Goal: Task Accomplishment & Management: Use online tool/utility

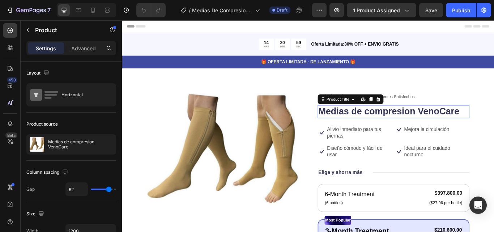
click at [494, 128] on h1 "Medias de compresion VenoCare" at bounding box center [438, 126] width 177 height 15
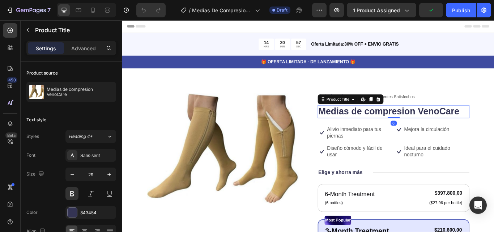
click at [494, 129] on h1 "Medias de compresion VenoCare" at bounding box center [438, 126] width 177 height 15
click at [494, 126] on h1 "Medias de compresion VenoCare" at bounding box center [438, 126] width 177 height 15
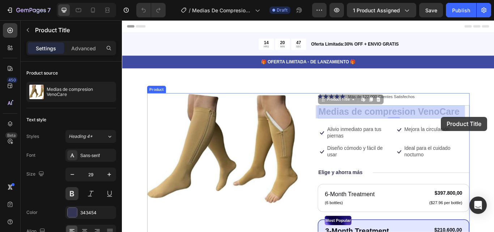
drag, startPoint x: 517, startPoint y: 128, endPoint x: 494, endPoint y: 133, distance: 23.9
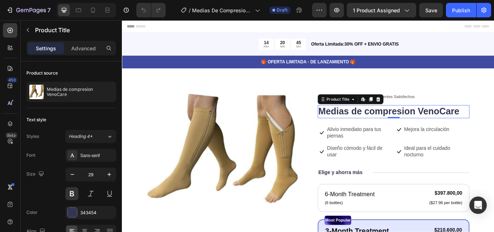
click at [494, 126] on h1 "Medias de compresion VenoCare" at bounding box center [438, 126] width 177 height 15
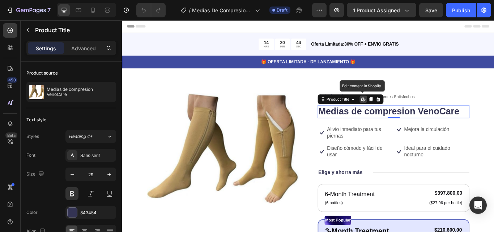
click at [494, 126] on h1 "Medias de compresion VenoCare" at bounding box center [438, 126] width 177 height 15
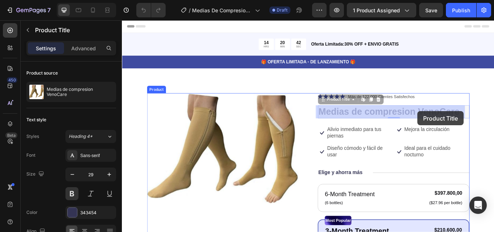
drag, startPoint x: 515, startPoint y: 126, endPoint x: 468, endPoint y: 126, distance: 47.7
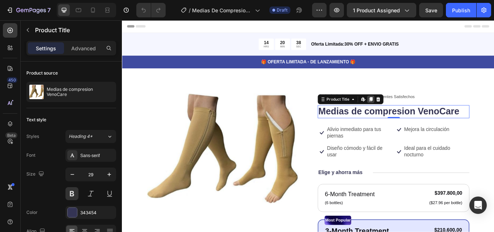
click at [410, 114] on icon at bounding box center [412, 112] width 4 height 5
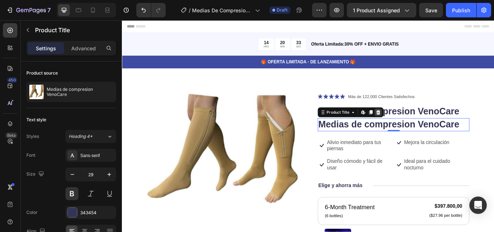
click at [418, 126] on icon at bounding box center [420, 127] width 5 height 5
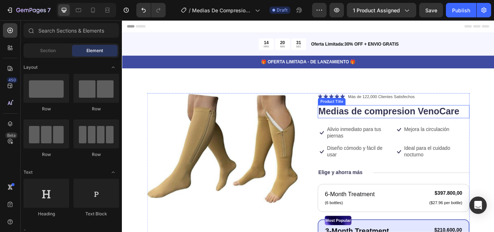
click at [412, 126] on h1 "Medias de compresion VenoCare" at bounding box center [438, 126] width 177 height 15
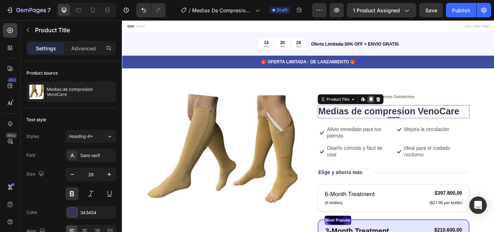
click at [410, 111] on icon at bounding box center [412, 112] width 4 height 5
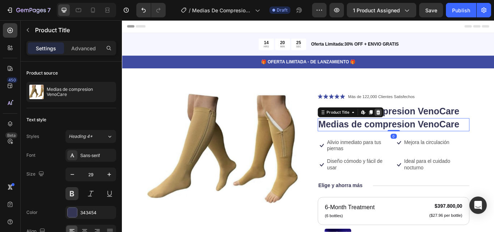
click at [418, 127] on icon at bounding box center [420, 127] width 5 height 5
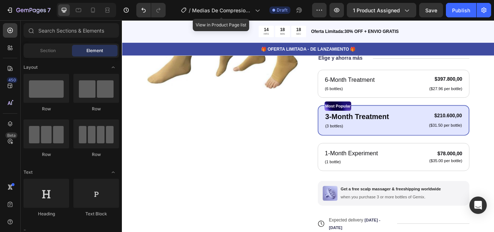
scroll to position [142, 0]
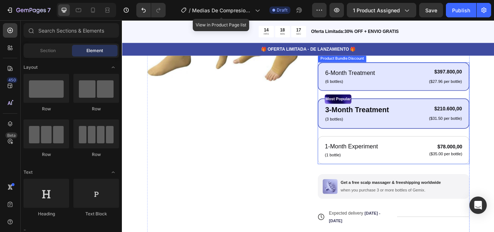
click at [426, 72] on div "6-Month Treatment Text Block (6 bottles) Text Block $397.800,00 Product Price P…" at bounding box center [438, 85] width 177 height 33
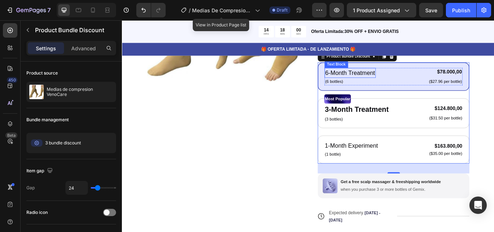
click at [410, 83] on p "6-Month Treatment" at bounding box center [388, 82] width 58 height 10
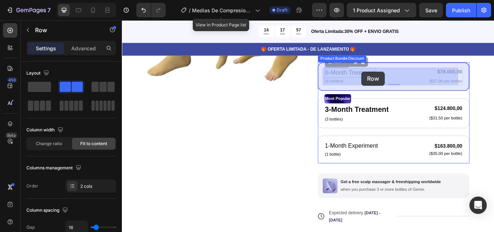
drag, startPoint x: 415, startPoint y: 83, endPoint x: 401, endPoint y: 80, distance: 14.5
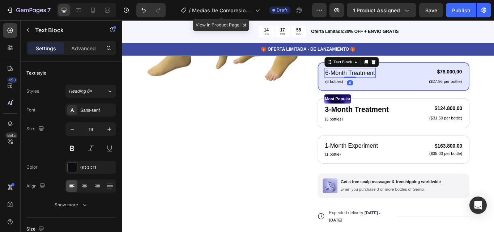
click at [412, 83] on p "6-Month Treatment" at bounding box center [388, 82] width 58 height 10
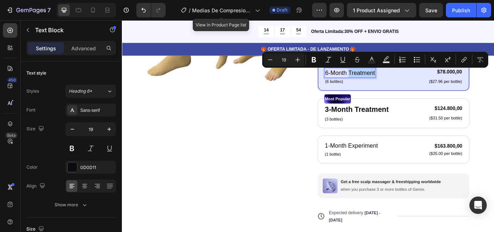
click at [412, 83] on p "6-Month Treatment" at bounding box center [388, 82] width 58 height 10
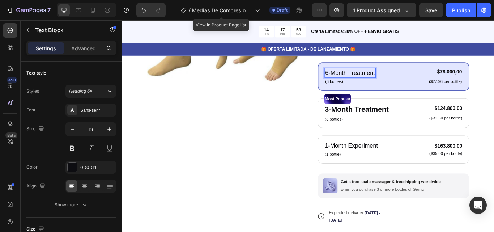
click at [412, 83] on p "6-Month Treatment" at bounding box center [388, 82] width 58 height 10
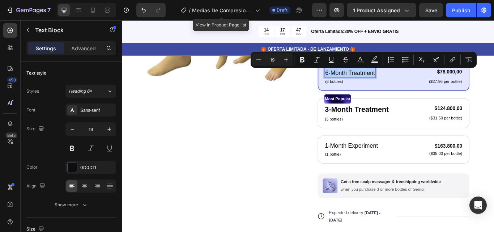
drag, startPoint x: 413, startPoint y: 83, endPoint x: 355, endPoint y: 81, distance: 57.9
click at [358, 81] on div "6-Month Treatment" at bounding box center [388, 82] width 60 height 12
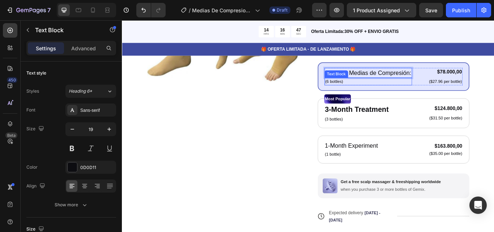
click at [376, 92] on p "(6 bottles)" at bounding box center [409, 91] width 101 height 7
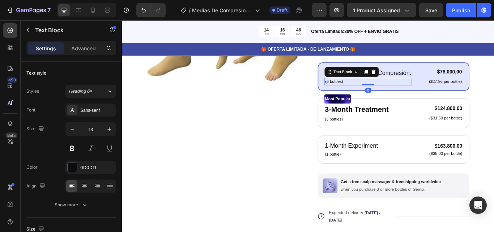
click at [376, 92] on p "(6 bottles)" at bounding box center [409, 91] width 101 height 7
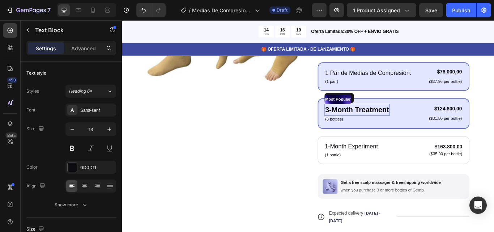
click at [415, 125] on p "3-Month Treatment" at bounding box center [396, 125] width 75 height 13
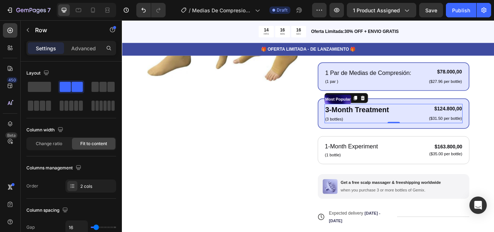
click at [431, 124] on div "3-Month Treatment Text Block (3 bottles) Text Block $124.800,00 Product Price P…" at bounding box center [438, 129] width 161 height 22
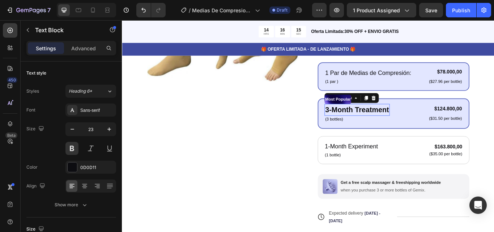
click at [430, 124] on p "3-Month Treatment" at bounding box center [396, 125] width 75 height 13
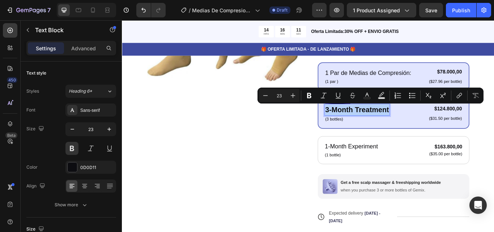
drag, startPoint x: 430, startPoint y: 124, endPoint x: 357, endPoint y: 122, distance: 73.1
click at [359, 122] on p "3-Month Treatment" at bounding box center [396, 125] width 75 height 13
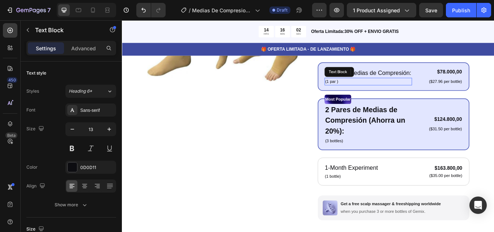
click at [397, 89] on p "(1 par )" at bounding box center [409, 91] width 101 height 7
click at [431, 81] on p "1 Par de Medias de Compresión:" at bounding box center [409, 82] width 101 height 10
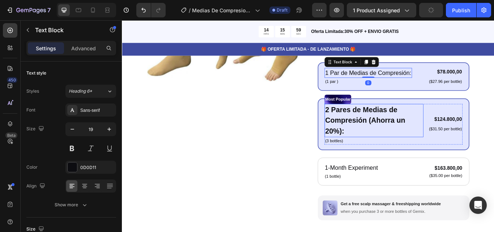
click at [394, 143] on p "2 Pares de Medias de Compresión (Ahorra un 20%):" at bounding box center [416, 138] width 114 height 38
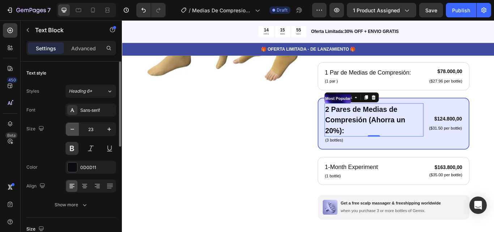
click at [69, 127] on icon "button" at bounding box center [72, 129] width 7 height 7
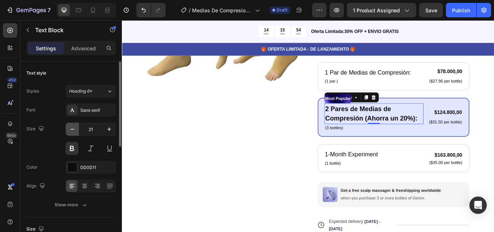
click at [69, 127] on icon "button" at bounding box center [72, 129] width 7 height 7
type input "19"
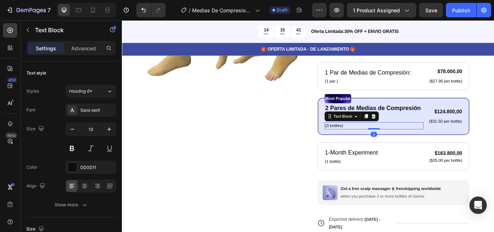
click at [377, 143] on p "(3 bottles)" at bounding box center [416, 143] width 114 height 7
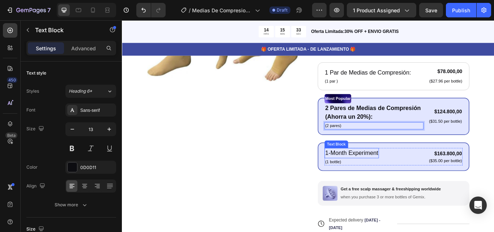
click at [383, 172] on p "1-Month Experiment" at bounding box center [390, 175] width 62 height 10
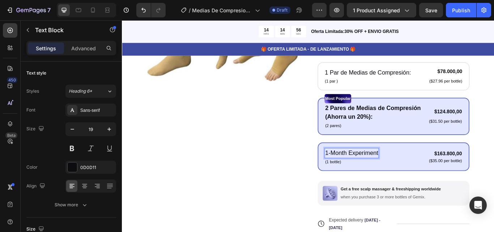
click at [416, 176] on p "1-Month Experiment" at bounding box center [390, 175] width 62 height 10
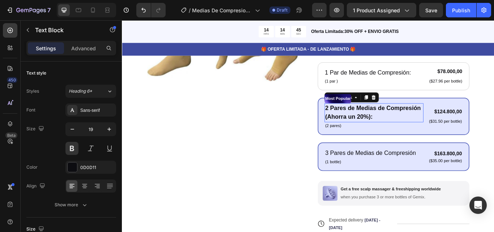
click at [400, 131] on p "2 Pares de Medias de Compresión (Ahorra un 20%):" at bounding box center [416, 128] width 114 height 21
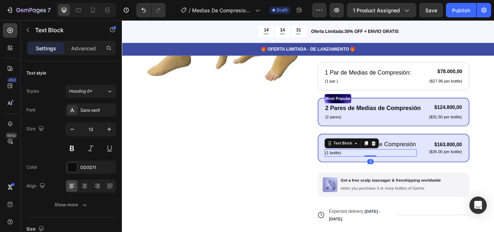
click at [368, 179] on p "(1 bottle)" at bounding box center [412, 174] width 106 height 7
click at [372, 179] on p "(1 bottle)" at bounding box center [412, 174] width 106 height 7
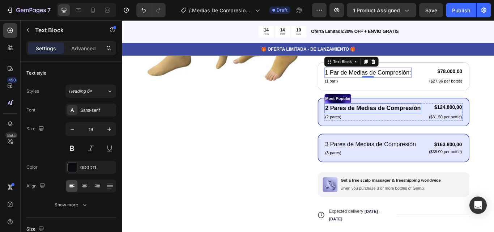
click at [411, 125] on p "2 Pares de Medias de Compresión" at bounding box center [414, 123] width 111 height 10
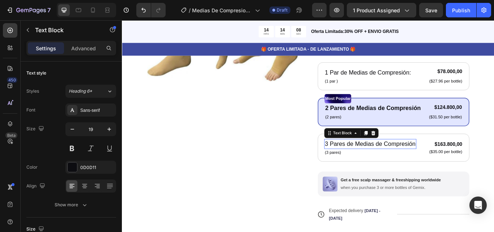
click at [420, 170] on p "3 Pares de Medias de Compresión" at bounding box center [411, 165] width 106 height 10
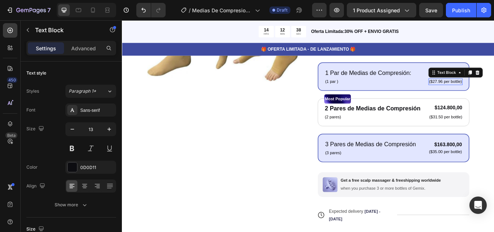
click at [494, 92] on p "($27.96 per bottle)" at bounding box center [499, 92] width 38 height 6
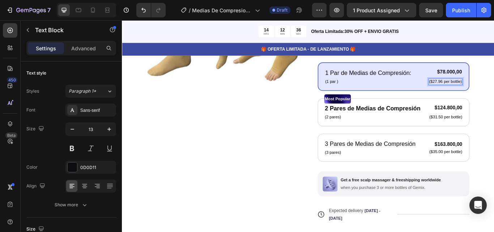
scroll to position [141, 0]
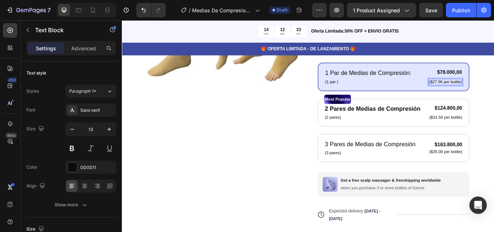
click at [494, 93] on p "($27.96 per bottle)" at bounding box center [499, 92] width 38 height 6
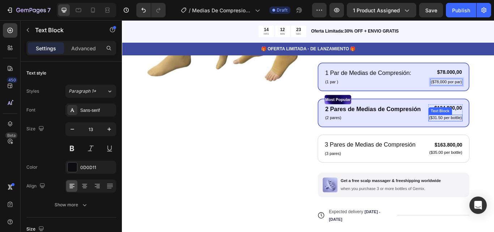
click at [492, 138] on div "($31.50 per bottle)" at bounding box center [499, 135] width 40 height 8
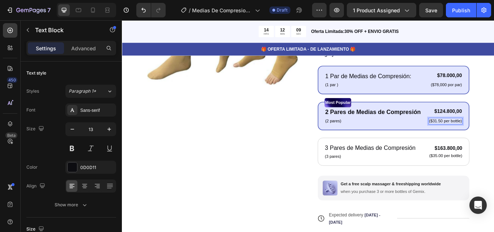
click at [494, 141] on p "($31.50 per bottle)" at bounding box center [499, 138] width 38 height 6
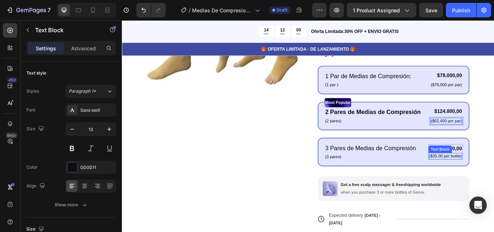
click at [494, 182] on p "($35.00 per bottle)" at bounding box center [499, 179] width 38 height 6
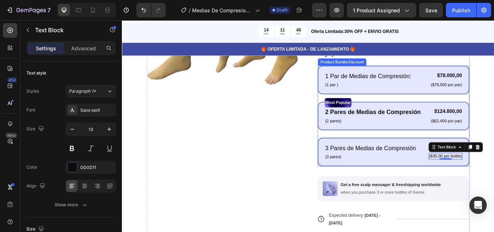
click at [494, 175] on div "3 Pares de Medias de Compresión Text Block (3 pares) Text Block $163.800,00 Pro…" at bounding box center [438, 173] width 177 height 33
click at [494, 176] on p "($35.00 per bottle)" at bounding box center [499, 179] width 38 height 6
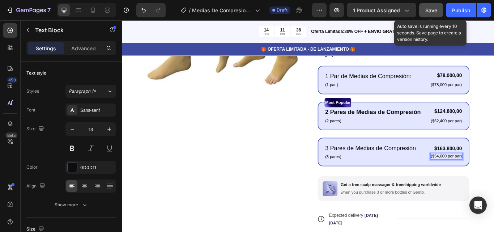
click at [431, 11] on span "Save" at bounding box center [431, 10] width 12 height 6
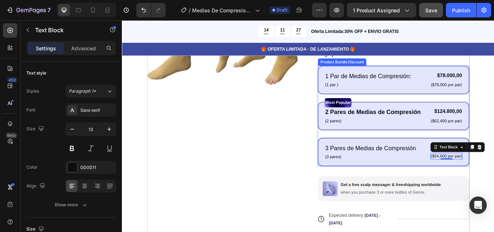
click at [494, 118] on div "Most Popular Text Block 2 Pares de Medias de Compresión Text Block (2 pares) Te…" at bounding box center [438, 131] width 177 height 33
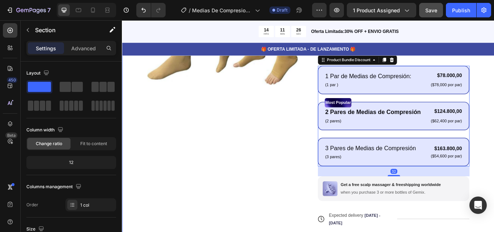
click at [494, 118] on div "Product Images Icon Icon Icon Icon Icon Icon List Más de 122,000 Clientes Satis…" at bounding box center [339, 149] width 434 height 421
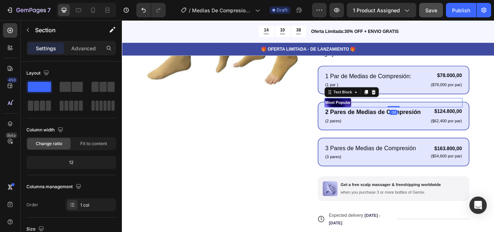
click at [384, 114] on p "Most Popular" at bounding box center [374, 116] width 30 height 9
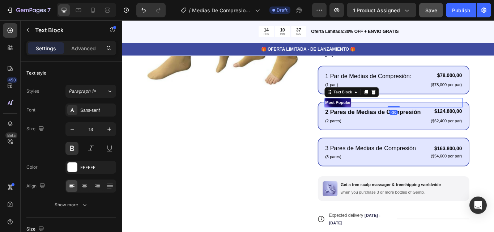
click at [388, 117] on p "Most Popular" at bounding box center [374, 116] width 30 height 9
click at [374, 115] on p "Mas popular" at bounding box center [373, 116] width 28 height 9
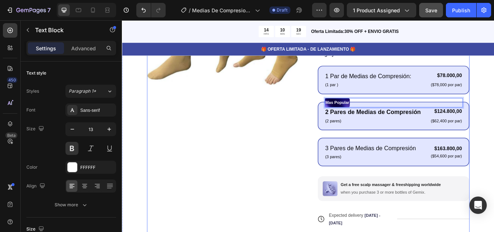
click at [279, 180] on div "Product Images" at bounding box center [239, 145] width 177 height 356
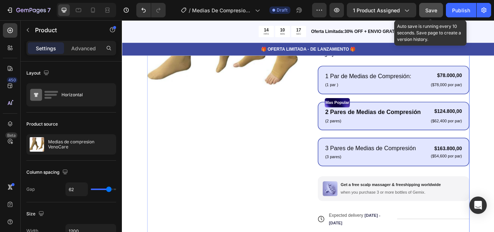
click at [435, 9] on span "Save" at bounding box center [431, 10] width 12 height 6
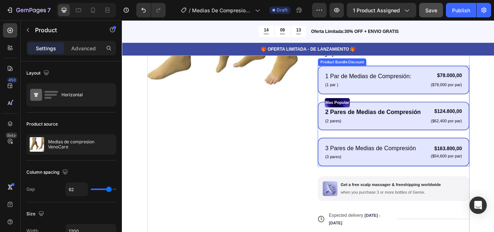
scroll to position [191, 0]
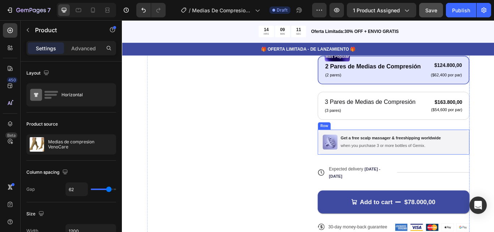
click at [494, 171] on div "Image Get a free scalp massager & freeshipping worldwide Text Block when you pu…" at bounding box center [438, 162] width 177 height 29
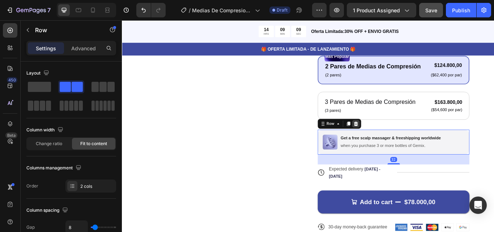
click at [394, 144] on icon at bounding box center [395, 141] width 6 height 6
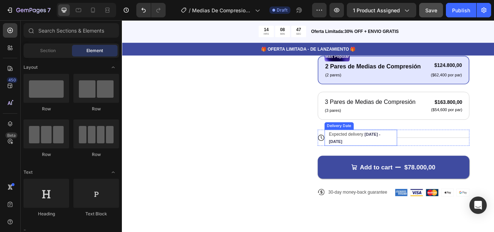
click at [394, 167] on div "Expected delivery Aug 27 - Aug 30" at bounding box center [396, 157] width 69 height 19
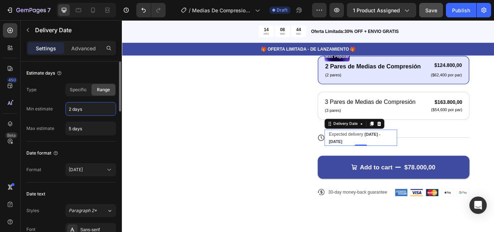
click at [84, 111] on input "2 days" at bounding box center [91, 108] width 50 height 13
click at [84, 129] on input "5 days" at bounding box center [91, 128] width 50 height 13
type input "2 days"
click at [84, 129] on input "7 days" at bounding box center [91, 128] width 50 height 13
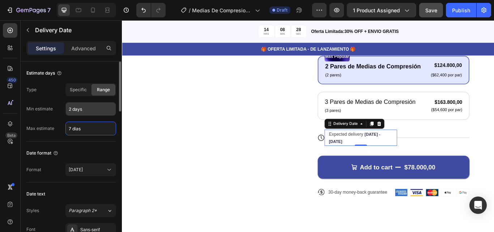
click at [89, 107] on input "2 days" at bounding box center [91, 108] width 50 height 13
type input "7 days"
click at [89, 107] on input "2 days" at bounding box center [91, 108] width 50 height 13
type input "2 dias"
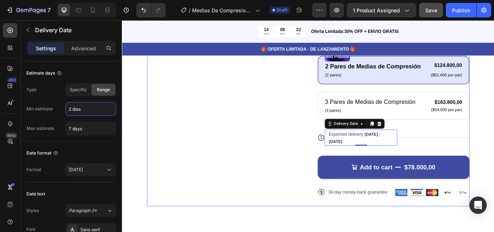
click at [229, 146] on div "Product Images" at bounding box center [239, 75] width 177 height 323
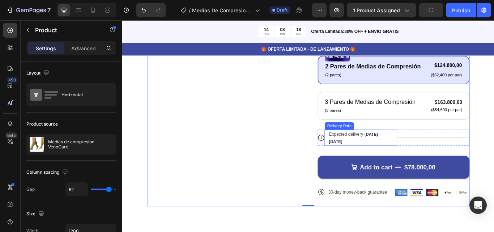
click at [403, 164] on span "[DATE] - [DATE]" at bounding box center [393, 157] width 60 height 14
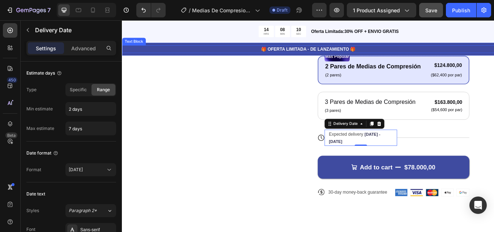
scroll to position [196, 0]
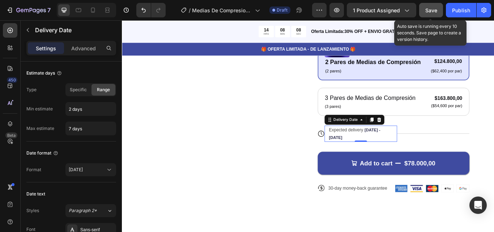
click at [434, 11] on span "Save" at bounding box center [431, 10] width 12 height 6
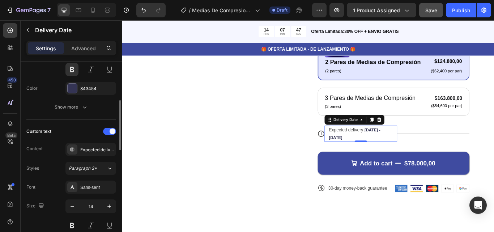
scroll to position [200, 0]
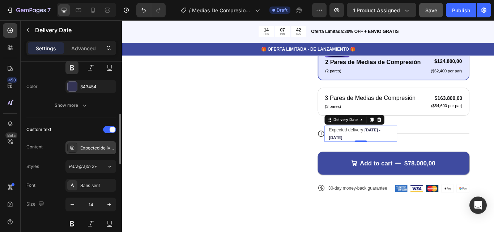
click at [98, 144] on div "Expected delivery" at bounding box center [90, 147] width 51 height 13
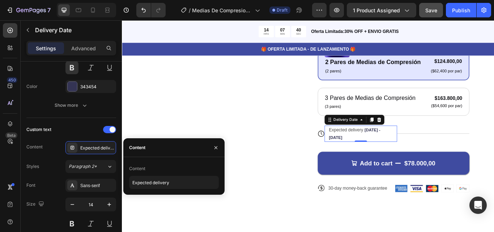
click at [144, 151] on div "Content" at bounding box center [137, 148] width 16 height 12
click at [141, 146] on div "Content" at bounding box center [137, 147] width 16 height 7
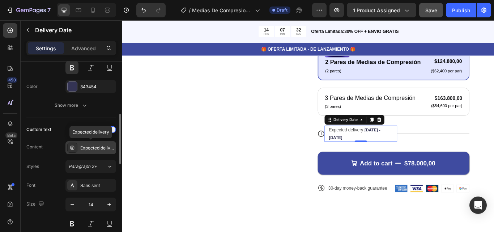
click at [86, 148] on div "Expected delivery" at bounding box center [97, 148] width 34 height 7
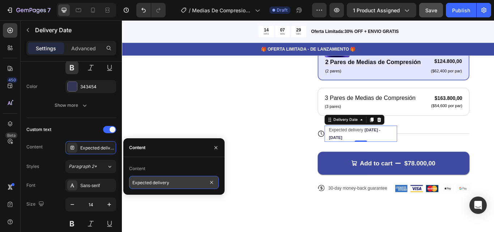
click at [176, 187] on input "Expected delivery" at bounding box center [174, 182] width 90 height 13
type input "Entrega estimada"
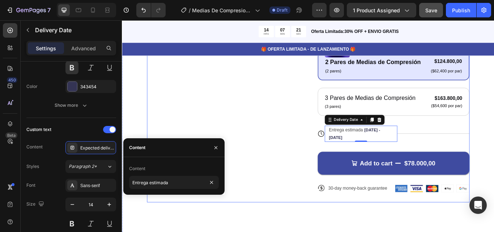
click at [210, 129] on div "Product Images" at bounding box center [239, 70] width 177 height 323
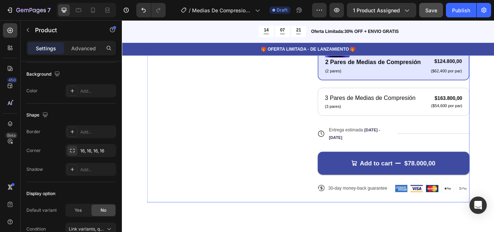
scroll to position [0, 0]
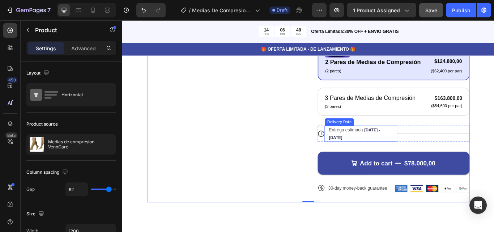
click at [377, 162] on div "Entrega estimada Aug 27 - Sep 01" at bounding box center [396, 152] width 69 height 19
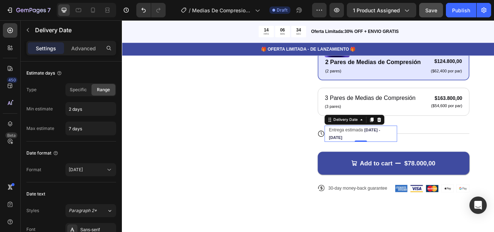
click at [428, 162] on div "Entrega estimada Aug 27 - Sep 01 Delivery Date 0" at bounding box center [400, 152] width 85 height 19
click at [85, 52] on div "Advanced" at bounding box center [83, 48] width 36 height 12
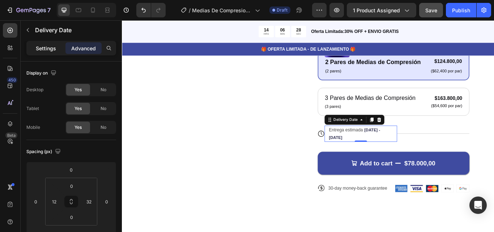
click at [52, 49] on p "Settings" at bounding box center [46, 48] width 20 height 8
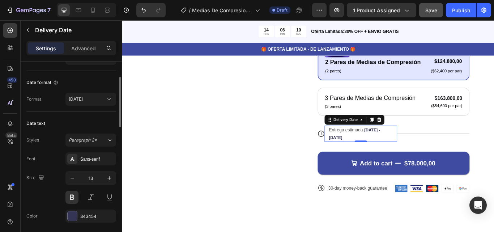
scroll to position [68, 0]
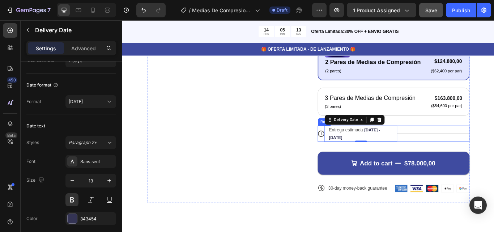
click at [443, 162] on div "Title Line" at bounding box center [485, 152] width 85 height 19
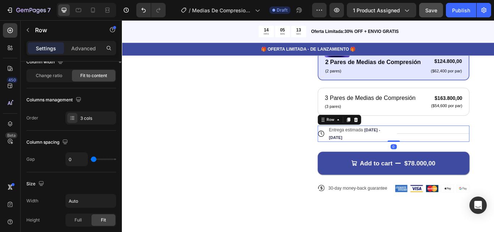
scroll to position [0, 0]
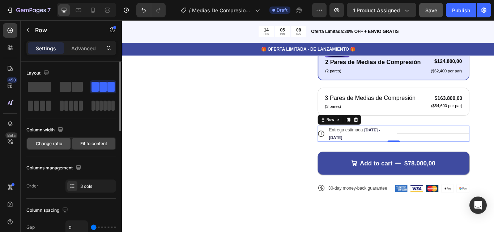
click at [47, 147] on div "Change ratio" at bounding box center [48, 144] width 43 height 12
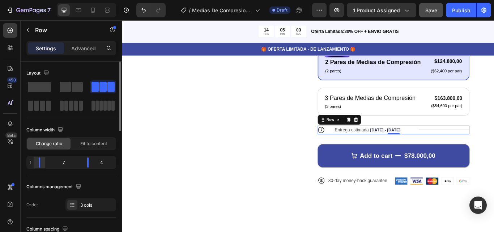
click at [40, 0] on body "7 Version history / Medias De Compresion Anti Varices Cremallera Draft Preview …" at bounding box center [247, 0] width 494 height 0
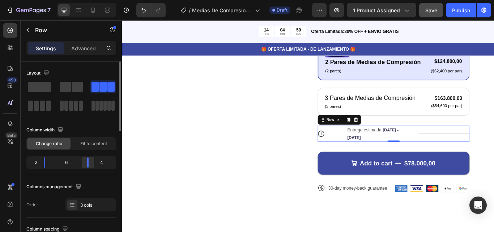
click at [89, 0] on body "7 Version history / Medias De Compresion Anti Varices Cremallera Draft Preview …" at bounding box center [247, 0] width 494 height 0
click at [92, 0] on body "7 Version history / Medias De Compresion Anti Varices Cremallera Draft Preview …" at bounding box center [247, 0] width 494 height 0
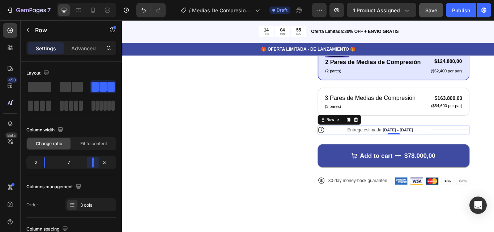
click at [92, 0] on body "7 Version history / Medias De Compresion Anti Varices Cremallera Draft Preview …" at bounding box center [247, 0] width 494 height 0
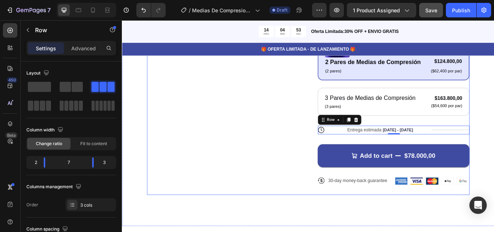
click at [193, 161] on div "Product Images" at bounding box center [239, 66] width 177 height 315
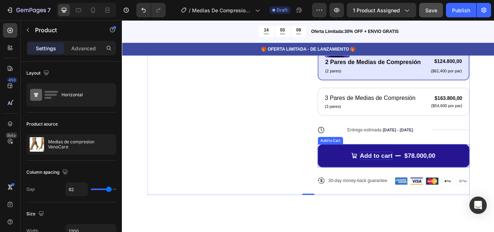
click at [413, 183] on div "Add to cart" at bounding box center [418, 178] width 38 height 9
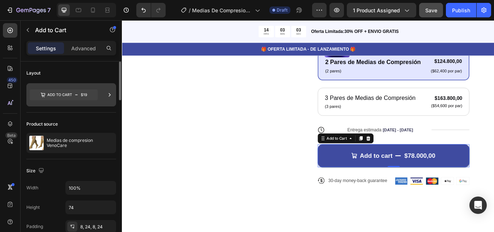
click at [68, 94] on icon at bounding box center [64, 94] width 68 height 11
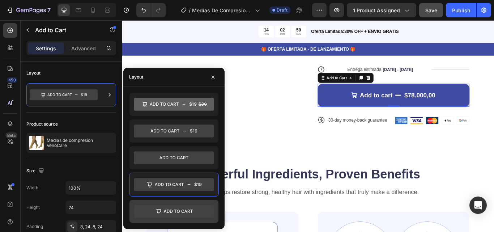
scroll to position [198, 0]
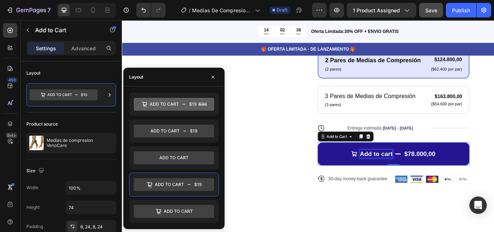
click at [404, 181] on div "Add to cart" at bounding box center [418, 175] width 38 height 9
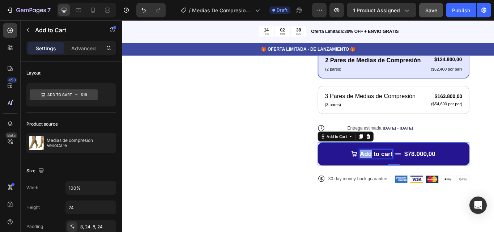
click at [404, 181] on p "Add to cart" at bounding box center [418, 175] width 38 height 9
click at [428, 181] on p "Add to cart" at bounding box center [418, 175] width 38 height 9
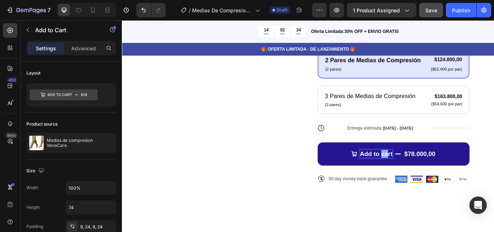
click at [429, 181] on p "Add to cart" at bounding box center [418, 175] width 38 height 9
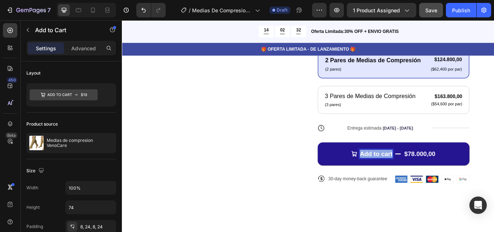
click at [429, 181] on p "Add to cart" at bounding box center [418, 175] width 38 height 9
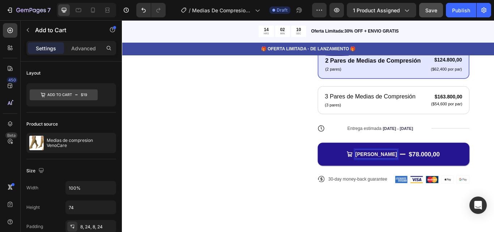
click at [403, 180] on strong "[PERSON_NAME]" at bounding box center [418, 177] width 48 height 6
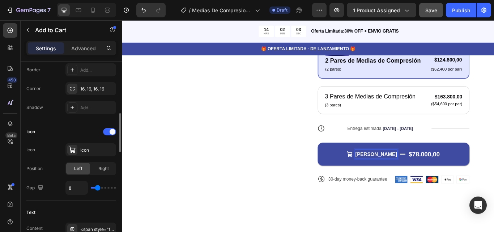
scroll to position [242, 0]
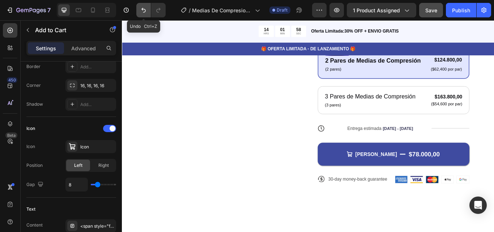
click at [141, 14] on button "Undo/Redo" at bounding box center [143, 10] width 14 height 14
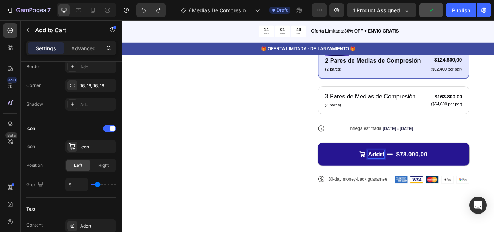
click at [423, 181] on p "Addrt" at bounding box center [418, 176] width 19 height 9
click at [391, 182] on p "A Quiero Alivio Ahora" at bounding box center [418, 176] width 54 height 10
drag, startPoint x: 388, startPoint y: 186, endPoint x: 440, endPoint y: 189, distance: 51.8
click at [440, 180] on strong "[PERSON_NAME]" at bounding box center [418, 177] width 48 height 6
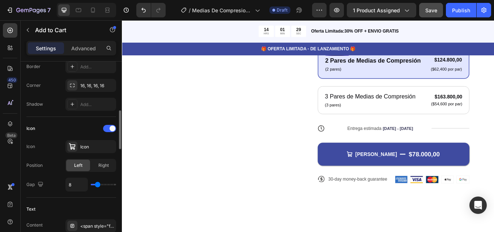
type input "7"
type input "11"
type input "13"
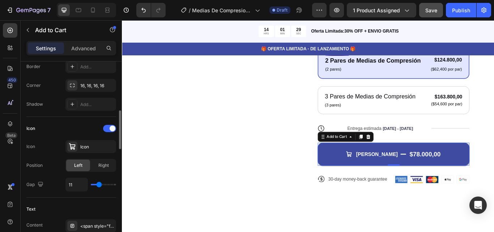
type input "13"
type input "14"
type input "16"
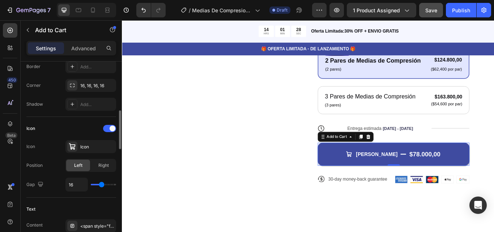
type input "12"
click at [99, 185] on input "range" at bounding box center [103, 184] width 25 height 1
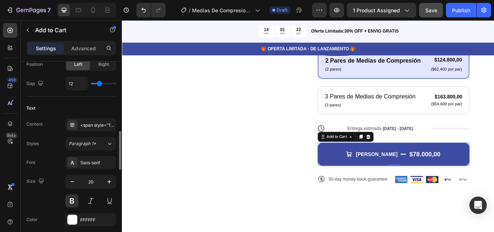
scroll to position [343, 0]
click at [111, 183] on icon "button" at bounding box center [109, 181] width 7 height 7
click at [73, 179] on icon "button" at bounding box center [72, 181] width 7 height 7
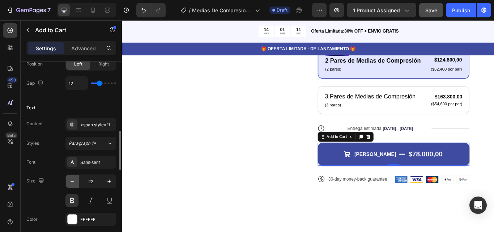
click at [73, 179] on icon "button" at bounding box center [72, 181] width 7 height 7
type input "21"
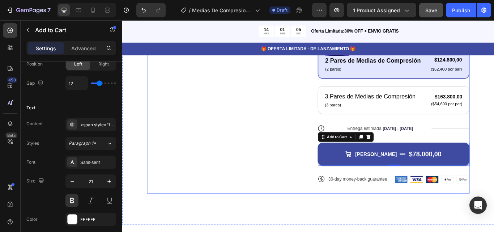
click at [300, 196] on div "Product Images" at bounding box center [239, 64] width 177 height 315
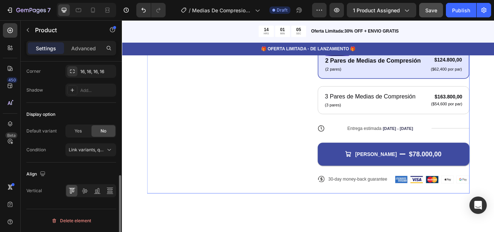
scroll to position [0, 0]
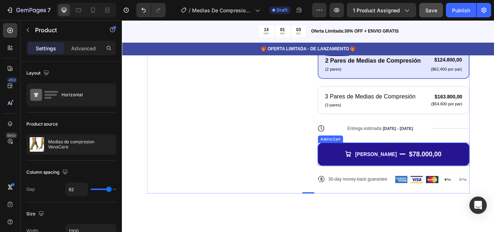
click at [386, 190] on button "Quiero Alivio Ahora $78.000,00" at bounding box center [438, 176] width 177 height 27
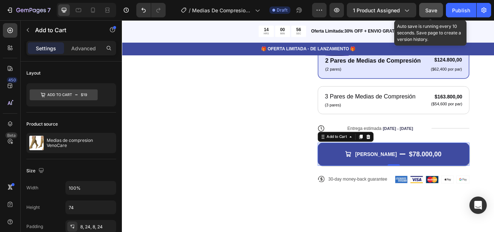
click at [437, 10] on span "Save" at bounding box center [431, 10] width 12 height 6
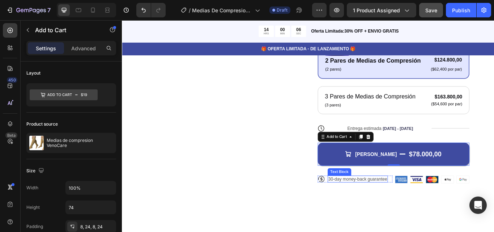
click at [409, 209] on p "30-day money-back guarantee" at bounding box center [396, 205] width 69 height 7
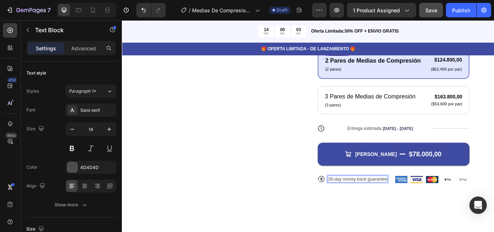
click at [428, 209] on p "30-day money-back guarantee" at bounding box center [396, 205] width 69 height 7
click at [387, 215] on p "30-dias de Garantia de satisfaccion" at bounding box center [399, 208] width 74 height 13
click at [401, 215] on p "30-[PERSON_NAME] de Garantia de satisfacción" at bounding box center [399, 208] width 74 height 13
click at [411, 214] on p "30-[PERSON_NAME] de Garantia de satisfacción" at bounding box center [399, 208] width 74 height 13
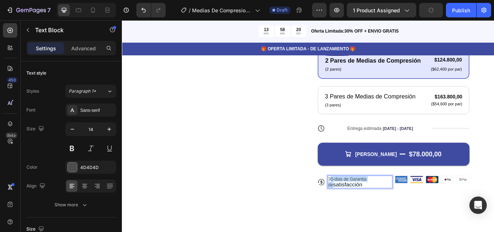
drag, startPoint x: 402, startPoint y: 214, endPoint x: 361, endPoint y: 215, distance: 40.5
click at [362, 215] on p "30-[PERSON_NAME] de Garantia de satisfacción" at bounding box center [399, 208] width 74 height 13
click at [400, 216] on p "30-[PERSON_NAME] de Garantia de satisfacción" at bounding box center [399, 208] width 74 height 13
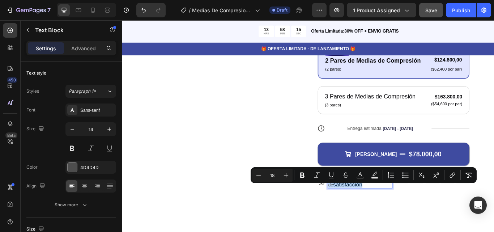
drag, startPoint x: 400, startPoint y: 222, endPoint x: 361, endPoint y: 212, distance: 40.0
click at [362, 212] on p "30-[PERSON_NAME] de Garantia de satisfacción" at bounding box center [399, 208] width 74 height 13
click at [411, 216] on p "30-[PERSON_NAME] de Garantia de satisfacción" at bounding box center [399, 208] width 74 height 13
drag, startPoint x: 390, startPoint y: 222, endPoint x: 361, endPoint y: 214, distance: 30.4
click at [362, 214] on p "30-[PERSON_NAME] de Garantia de satisfacción" at bounding box center [399, 208] width 74 height 13
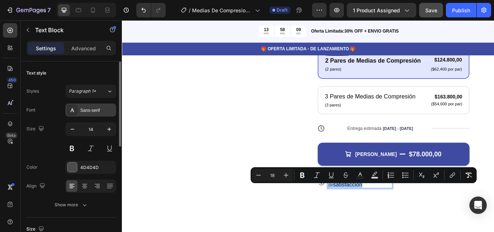
click at [89, 111] on div "Sans-serif" at bounding box center [97, 110] width 34 height 7
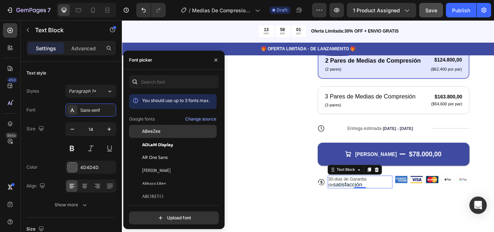
click at [157, 177] on div "ABeeZee" at bounding box center [173, 183] width 88 height 13
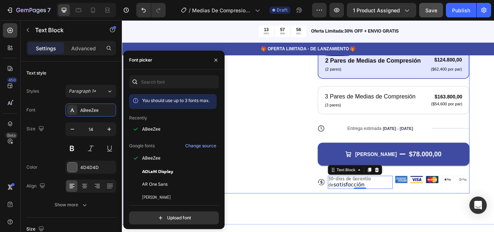
click at [267, 211] on div "Product Images" at bounding box center [239, 64] width 177 height 315
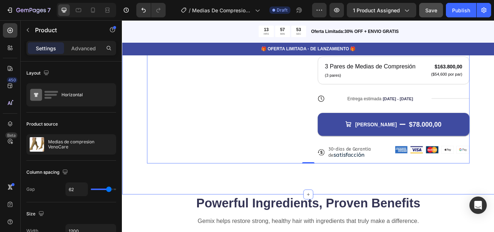
scroll to position [258, 0]
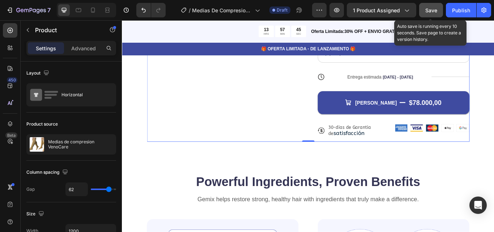
click at [430, 12] on span "Save" at bounding box center [431, 10] width 12 height 6
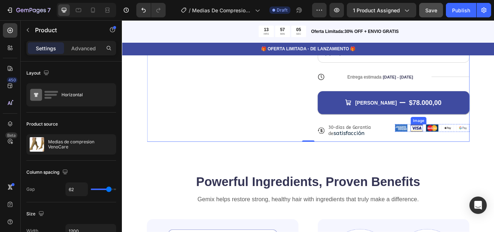
click at [468, 150] on div "Image" at bounding box center [465, 145] width 15 height 9
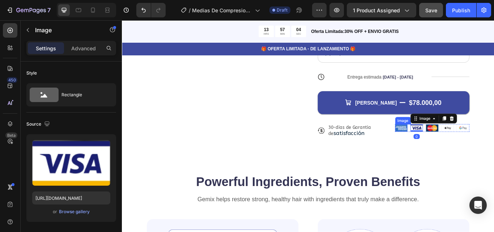
click at [443, 150] on img at bounding box center [448, 146] width 14 height 8
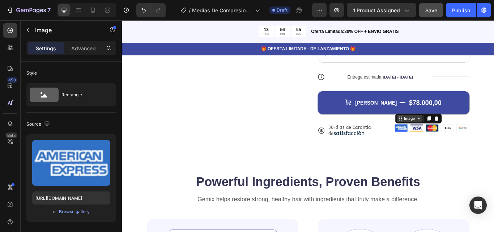
click at [456, 139] on div "Image" at bounding box center [457, 135] width 30 height 9
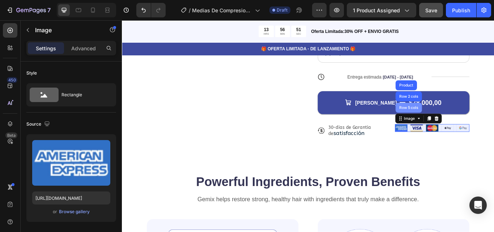
click at [454, 124] on div "Row 5 cols" at bounding box center [456, 122] width 25 height 4
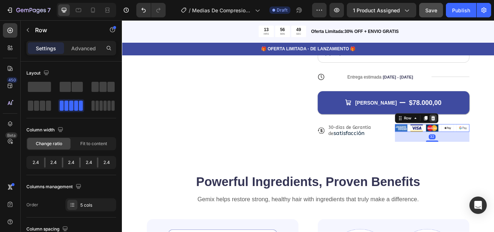
click at [482, 137] on icon at bounding box center [485, 135] width 6 height 6
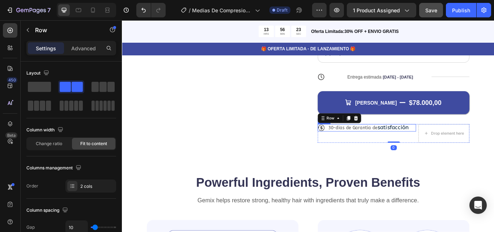
click at [454, 150] on div "Icon 30-[PERSON_NAME] de Garantia de satisfacción Text Block Row" at bounding box center [407, 145] width 115 height 9
click at [41, 89] on span at bounding box center [39, 87] width 23 height 10
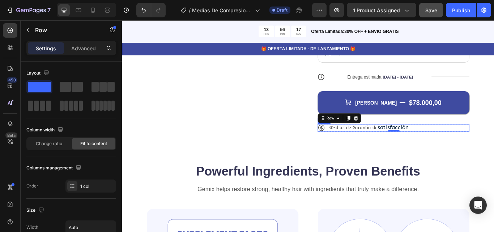
click at [460, 150] on div "Icon 30-[PERSON_NAME] de Garantia de satisfacción Text Block Row" at bounding box center [438, 145] width 177 height 9
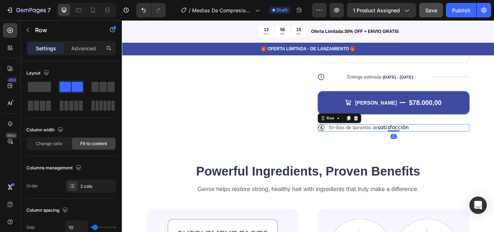
click at [460, 150] on div "Icon 30-dias de Garantia de satisfacción Text Block Row 0" at bounding box center [438, 145] width 177 height 9
click at [466, 150] on div "Icon 30-dias de Garantia de satisfacción Text Block Row 0" at bounding box center [438, 145] width 177 height 9
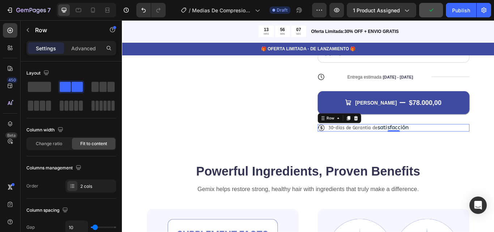
click at [466, 150] on div "Icon 30-dias de Garantia de satisfacción Text Block Row 0" at bounding box center [438, 145] width 177 height 9
click at [455, 150] on div "Icon 30-dias de Garantia de satisfacción Text Block Row 0" at bounding box center [438, 145] width 177 height 9
click at [446, 149] on span "satisfacción" at bounding box center [438, 145] width 37 height 8
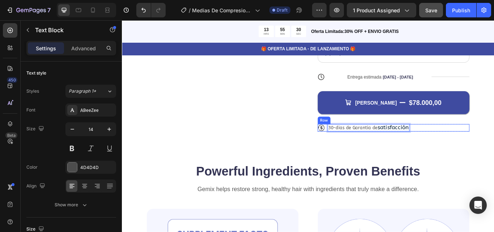
click at [456, 150] on div "Icon 30-dias de Garantia de satisfacción Text Block 0 Row" at bounding box center [438, 145] width 177 height 9
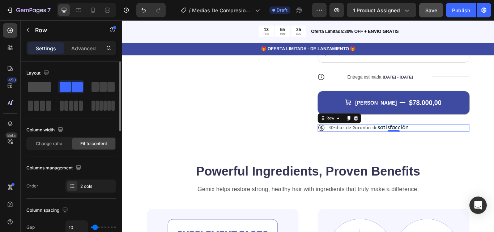
click at [46, 86] on span at bounding box center [39, 87] width 23 height 10
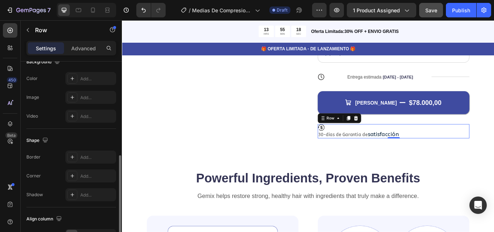
scroll to position [272, 0]
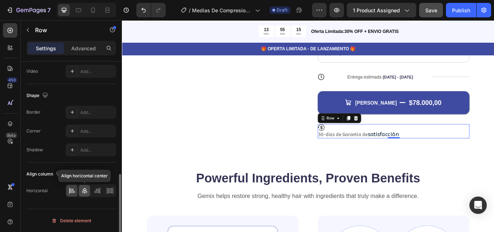
click at [83, 192] on icon at bounding box center [84, 190] width 7 height 7
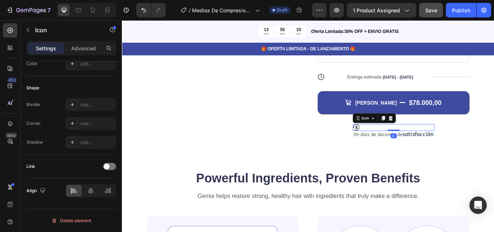
scroll to position [0, 0]
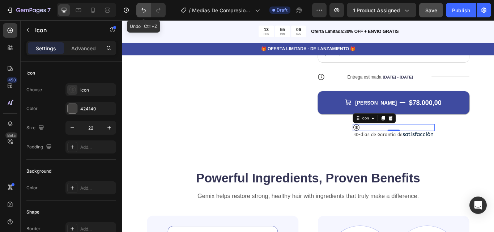
click at [142, 14] on button "Undo/Redo" at bounding box center [143, 10] width 14 height 14
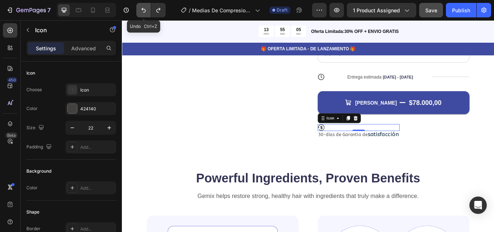
click at [142, 14] on button "Undo/Redo" at bounding box center [143, 10] width 14 height 14
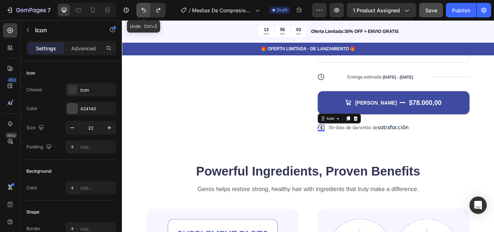
click at [142, 14] on button "Undo/Redo" at bounding box center [143, 10] width 14 height 14
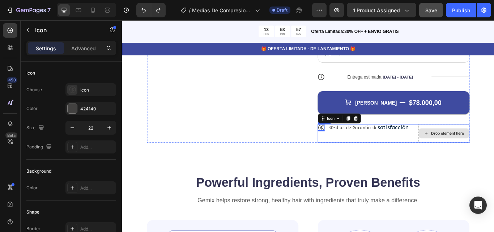
click at [468, 157] on div "Drop element here" at bounding box center [497, 152] width 59 height 12
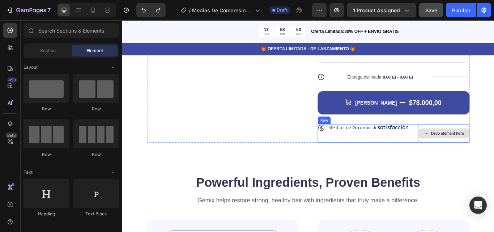
click at [469, 158] on div "Drop element here" at bounding box center [497, 152] width 59 height 12
click at [452, 163] on div "Icon 30-[PERSON_NAME] de Garantia de satisfacción Text Block Row" at bounding box center [407, 152] width 115 height 22
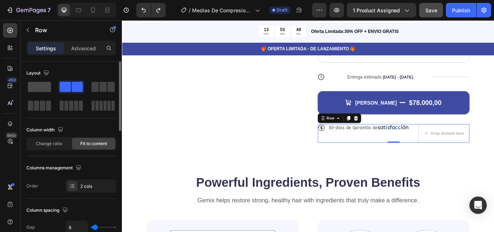
click at [41, 89] on span at bounding box center [39, 87] width 23 height 10
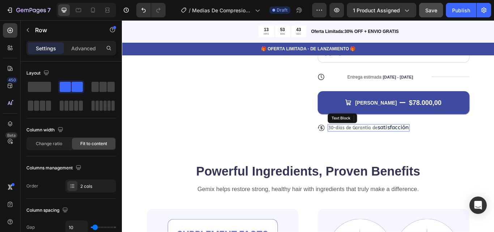
click at [387, 149] on p "30-[PERSON_NAME] de Garantia de satisfacción" at bounding box center [409, 145] width 94 height 7
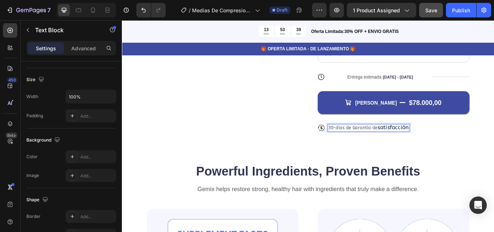
scroll to position [238, 0]
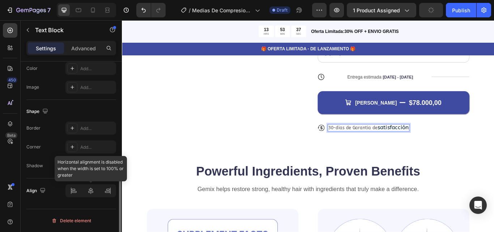
click at [92, 192] on div at bounding box center [90, 190] width 51 height 13
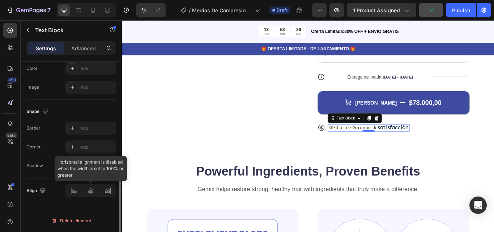
click at [92, 192] on div at bounding box center [90, 190] width 51 height 13
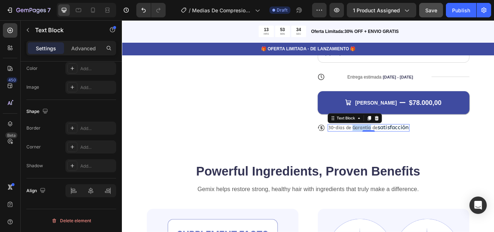
click at [394, 149] on p "30-[PERSON_NAME] de Garantia de satisfacción" at bounding box center [409, 145] width 94 height 7
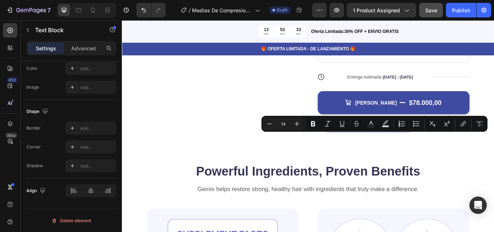
click at [353, 150] on icon at bounding box center [354, 146] width 8 height 8
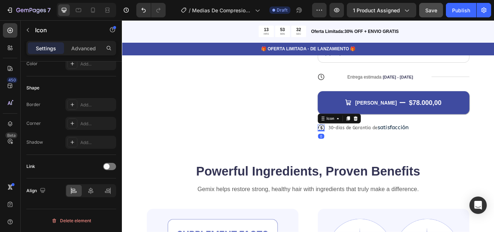
scroll to position [0, 0]
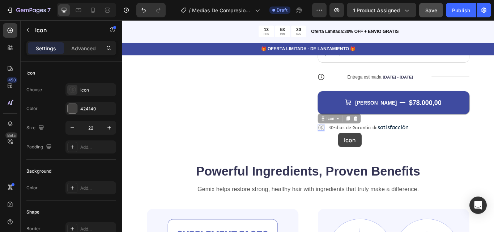
drag, startPoint x: 352, startPoint y: 156, endPoint x: 401, endPoint y: 156, distance: 49.2
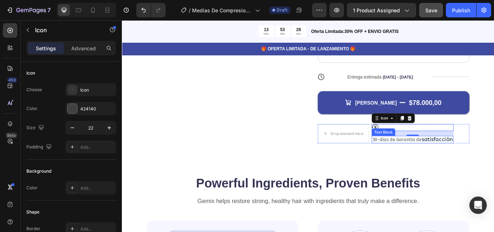
click at [415, 163] on p "30-[PERSON_NAME] de Garantia de satisfacción" at bounding box center [461, 159] width 94 height 7
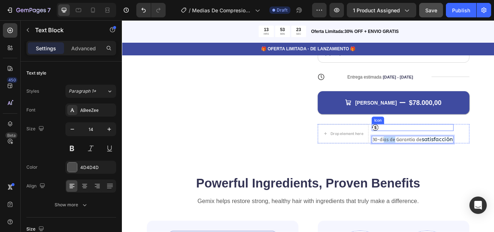
drag, startPoint x: 424, startPoint y: 170, endPoint x: 435, endPoint y: 154, distance: 18.9
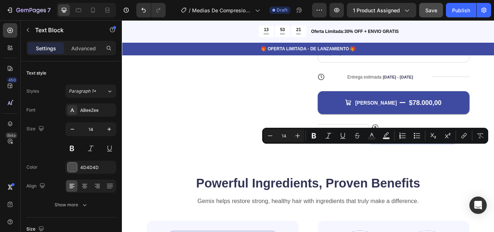
click at [450, 163] on p "30-[PERSON_NAME] de Garantia de satisfacción" at bounding box center [461, 159] width 94 height 7
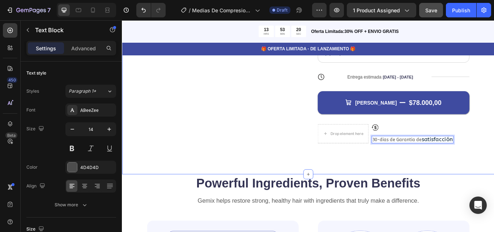
click at [450, 190] on div "Product Images Icon Icon Icon Icon Icon Icon List Más de 122,000 Clientes Satis…" at bounding box center [339, 9] width 434 height 382
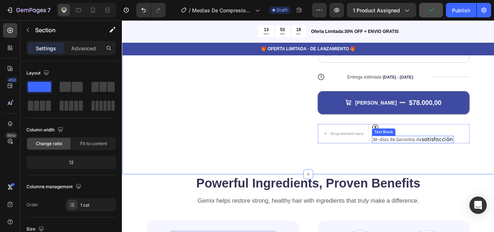
click at [425, 163] on p "30-[PERSON_NAME] de Garantia de satisfacción" at bounding box center [461, 159] width 94 height 7
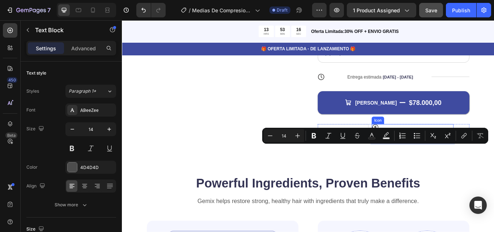
drag, startPoint x: 425, startPoint y: 169, endPoint x: 441, endPoint y: 154, distance: 22.3
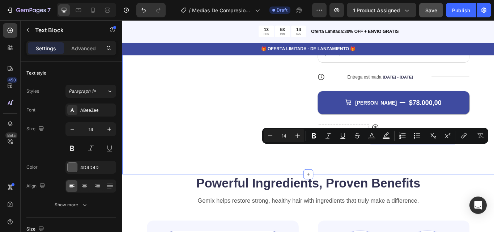
click at [423, 192] on div "Product Images Icon Icon Icon Icon Icon Icon List Más de 122,000 Clientes Satis…" at bounding box center [339, 9] width 434 height 382
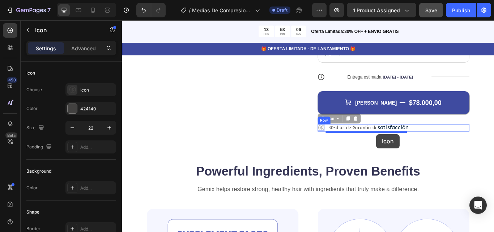
drag, startPoint x: 353, startPoint y: 154, endPoint x: 418, endPoint y: 153, distance: 65.1
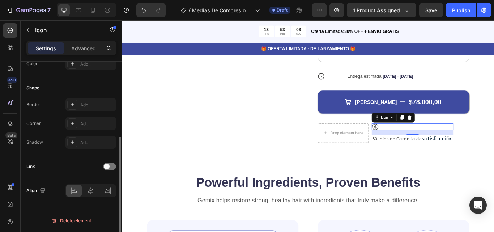
scroll to position [124, 0]
click at [90, 192] on icon at bounding box center [90, 190] width 7 height 7
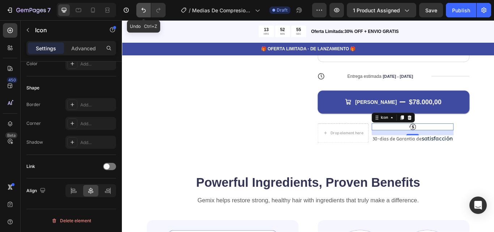
click at [145, 11] on icon "Undo/Redo" at bounding box center [143, 10] width 7 height 7
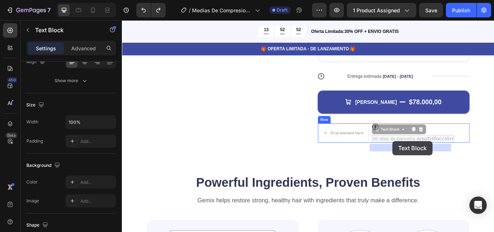
scroll to position [0, 0]
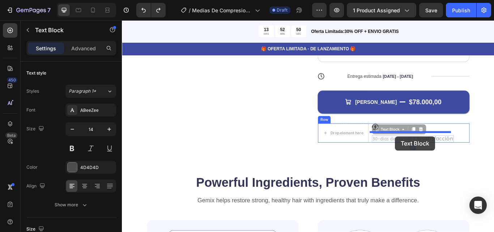
drag, startPoint x: 433, startPoint y: 170, endPoint x: 438, endPoint y: 156, distance: 15.9
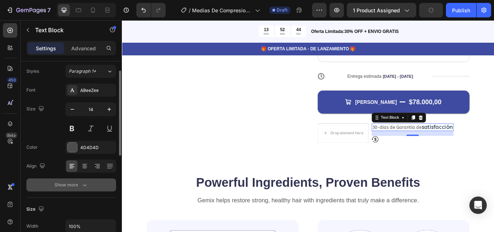
scroll to position [20, 0]
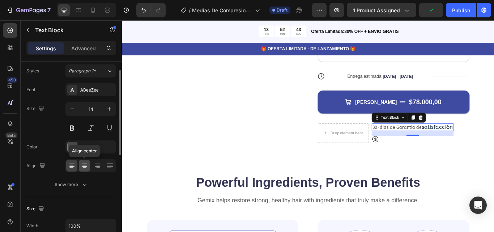
click at [83, 167] on icon at bounding box center [85, 167] width 4 height 1
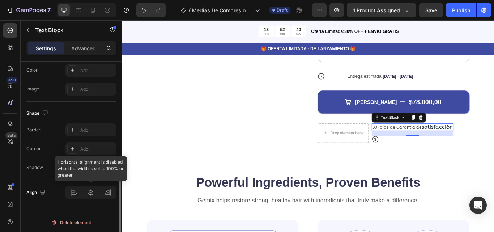
scroll to position [238, 0]
click at [95, 194] on div at bounding box center [90, 190] width 51 height 13
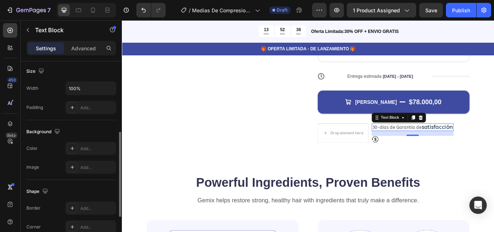
scroll to position [157, 0]
click at [143, 10] on icon "Undo/Redo" at bounding box center [143, 10] width 7 height 7
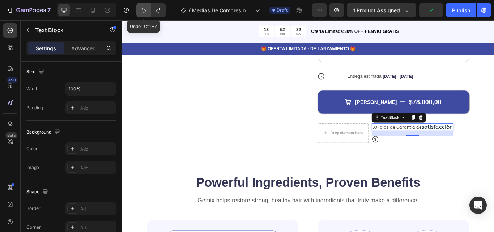
click at [143, 10] on icon "Undo/Redo" at bounding box center [143, 10] width 7 height 7
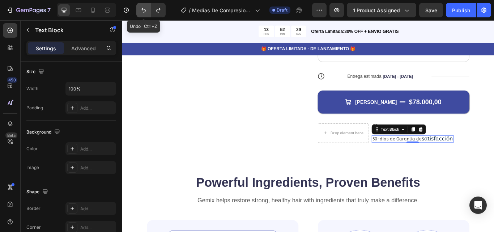
click at [144, 12] on icon "Undo/Redo" at bounding box center [143, 10] width 4 height 5
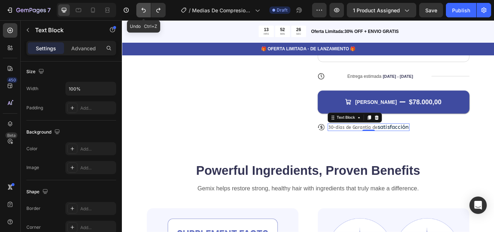
click at [144, 12] on icon "Undo/Redo" at bounding box center [143, 10] width 4 height 5
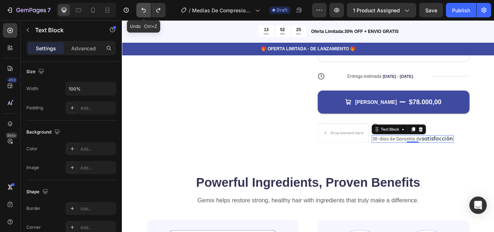
click at [144, 12] on icon "Undo/Redo" at bounding box center [143, 10] width 4 height 5
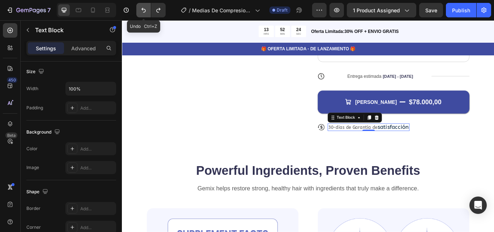
click at [144, 12] on icon "Undo/Redo" at bounding box center [143, 10] width 4 height 5
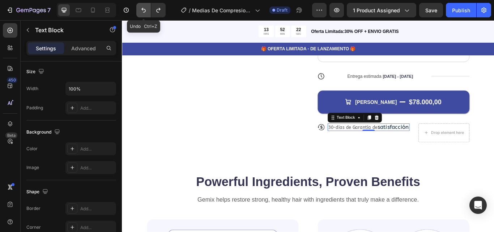
click at [144, 12] on icon "Undo/Redo" at bounding box center [143, 10] width 4 height 5
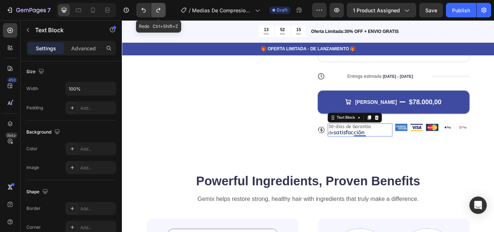
click at [154, 11] on button "Undo/Redo" at bounding box center [158, 10] width 14 height 14
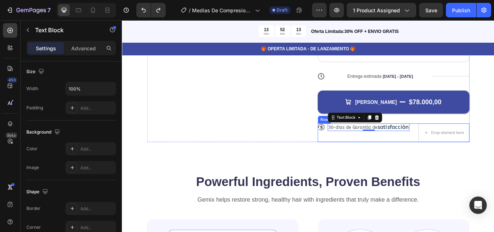
click at [461, 162] on div "Icon 30-[PERSON_NAME] de Garantia de satisfacción Text Block 0 Row Drop element…" at bounding box center [438, 152] width 177 height 22
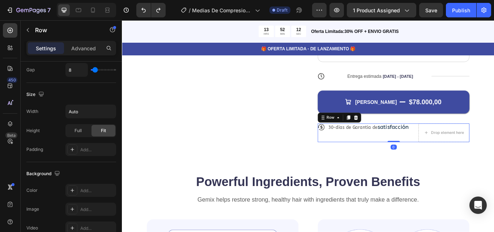
scroll to position [0, 0]
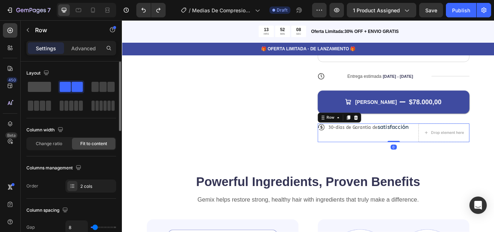
click at [43, 90] on span at bounding box center [39, 87] width 23 height 10
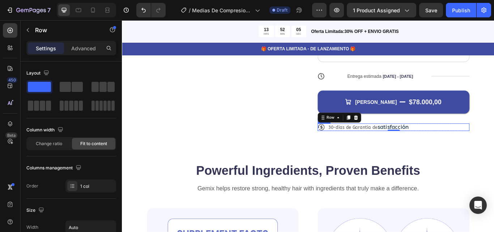
click at [456, 149] on div "Icon 30-[PERSON_NAME] de Garantia de satisfacción Text Block Row" at bounding box center [438, 145] width 177 height 9
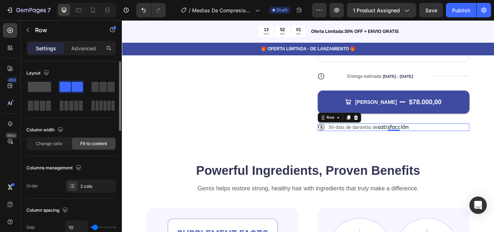
click at [42, 89] on span at bounding box center [39, 87] width 23 height 10
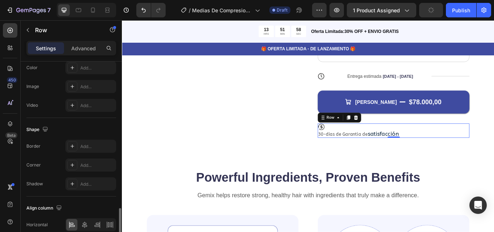
scroll to position [272, 0]
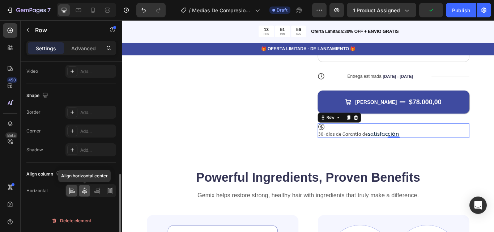
click at [84, 191] on icon at bounding box center [84, 190] width 5 height 7
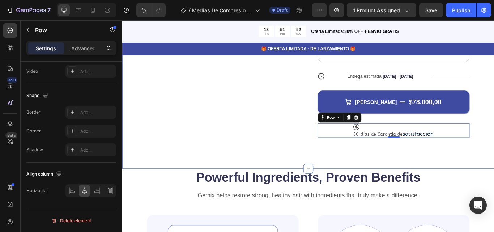
click at [366, 194] on div "Product Images Icon Icon Icon Icon Icon Icon List Más de 122,000 Clientes Satis…" at bounding box center [339, 5] width 434 height 375
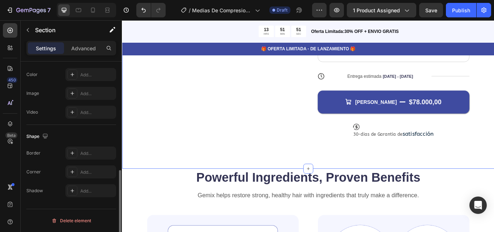
scroll to position [0, 0]
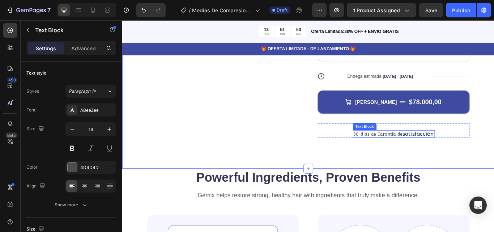
click at [407, 157] on p "30-[PERSON_NAME] de Garantia de satisfacción" at bounding box center [439, 152] width 94 height 7
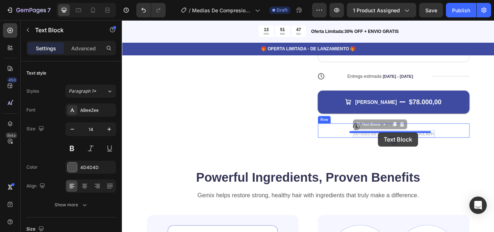
drag, startPoint x: 407, startPoint y: 165, endPoint x: 421, endPoint y: 151, distance: 19.7
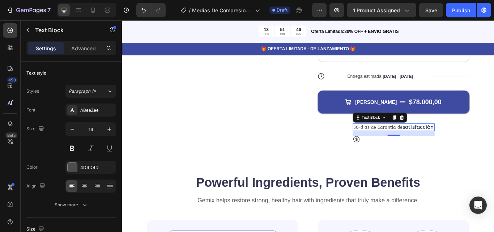
click at [420, 149] on div "30-[PERSON_NAME] de Garantia de satisfacción" at bounding box center [438, 145] width 95 height 9
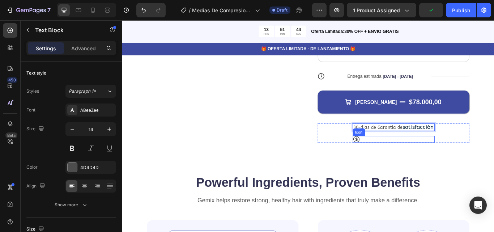
click at [394, 161] on icon at bounding box center [395, 159] width 3 height 4
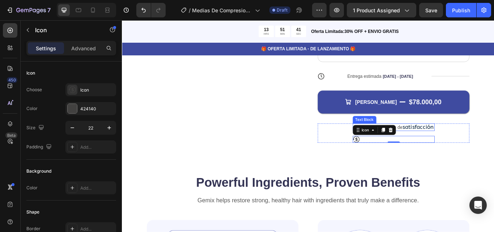
click at [441, 149] on p "30-[PERSON_NAME] de Garantia de satisfacción" at bounding box center [439, 144] width 94 height 7
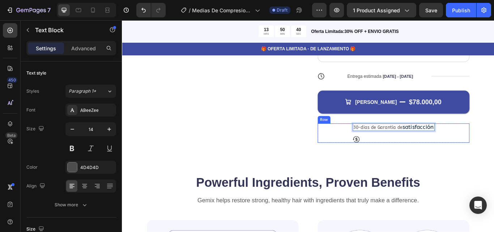
click at [493, 154] on div "30-[PERSON_NAME] de Garantia de satisfacción Text Block 16 Icon Row" at bounding box center [438, 152] width 177 height 22
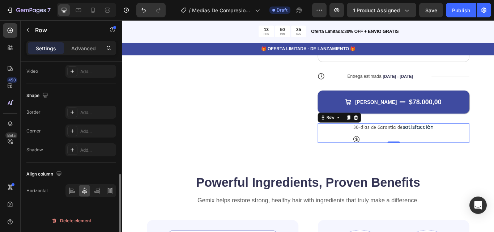
scroll to position [272, 0]
click at [81, 191] on icon at bounding box center [84, 190] width 7 height 7
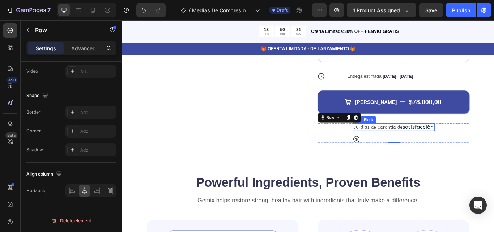
click at [409, 149] on p "30-[PERSON_NAME] de Garantia de satisfacción" at bounding box center [439, 144] width 94 height 7
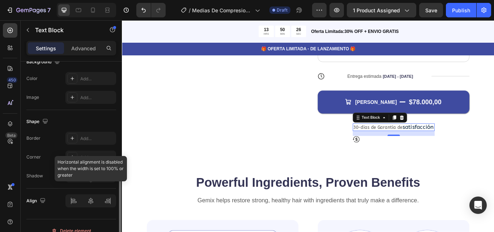
scroll to position [238, 0]
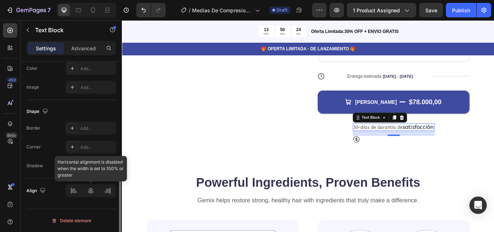
click at [92, 193] on div at bounding box center [90, 190] width 51 height 13
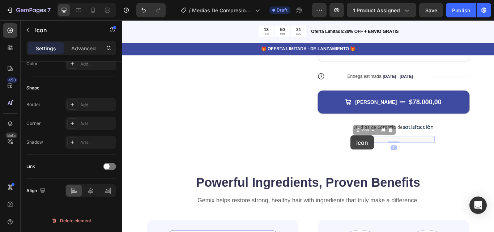
scroll to position [0, 0]
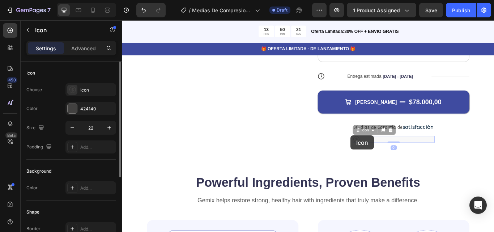
drag, startPoint x: 391, startPoint y: 170, endPoint x: 389, endPoint y: 153, distance: 16.4
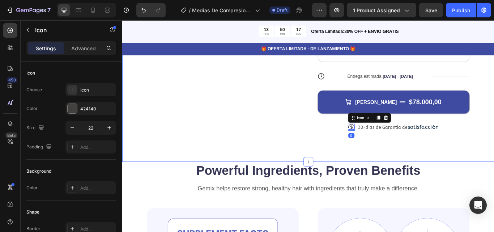
click at [470, 186] on div "Product Images Icon Icon Icon Icon Icon Icon List Más de 122,000 Clientes Satis…" at bounding box center [339, 1] width 434 height 367
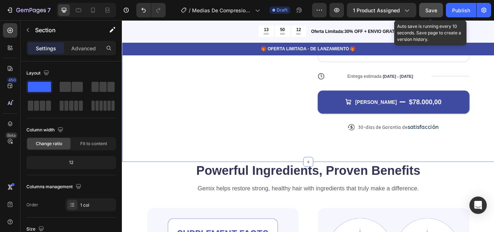
click at [437, 10] on span "Save" at bounding box center [431, 10] width 12 height 6
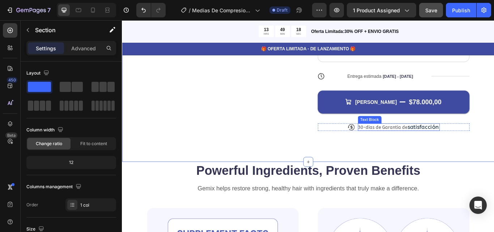
click at [428, 149] on p "30-[PERSON_NAME] de Garantia de satisfacción" at bounding box center [445, 144] width 94 height 7
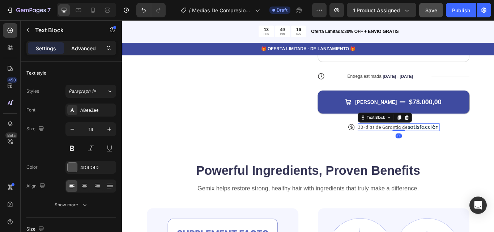
click at [78, 49] on p "Advanced" at bounding box center [83, 48] width 25 height 8
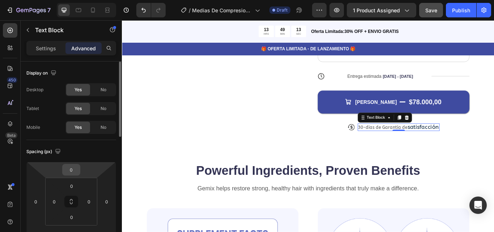
click at [70, 165] on input "0" at bounding box center [71, 169] width 14 height 11
click at [70, 170] on input "0" at bounding box center [71, 169] width 14 height 11
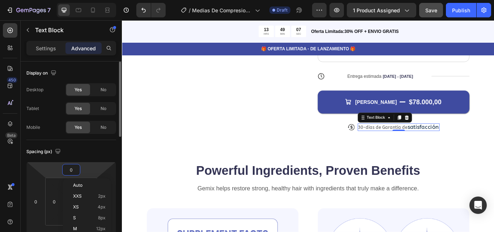
click at [48, 0] on html "7 Version history / Medias De Compresion Anti [MEDICAL_DATA] Cremallera Draft P…" at bounding box center [247, 0] width 494 height 0
click at [72, 170] on input "0" at bounding box center [71, 169] width 14 height 11
click at [83, 0] on html "7 Version history / Medias De Compresion Anti [MEDICAL_DATA] Cremallera Draft P…" at bounding box center [247, 0] width 494 height 0
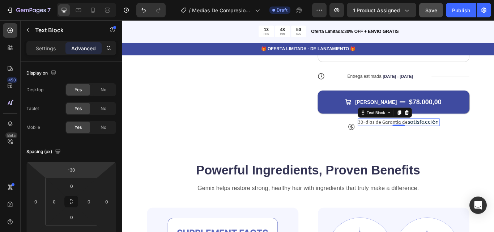
type input "-36"
drag, startPoint x: 80, startPoint y: 160, endPoint x: 81, endPoint y: 170, distance: 10.2
click at [81, 0] on html "7 Version history / Medias De Compresion Anti [MEDICAL_DATA] Cremallera Draft P…" at bounding box center [247, 0] width 494 height 0
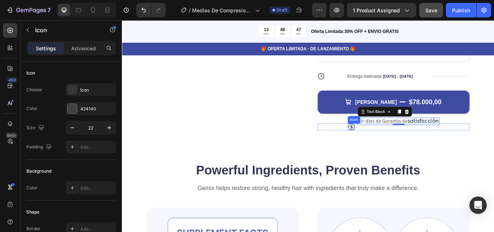
click at [385, 148] on icon at bounding box center [389, 144] width 8 height 7
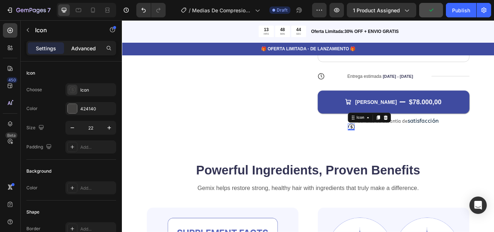
click at [81, 47] on p "Advanced" at bounding box center [83, 48] width 25 height 8
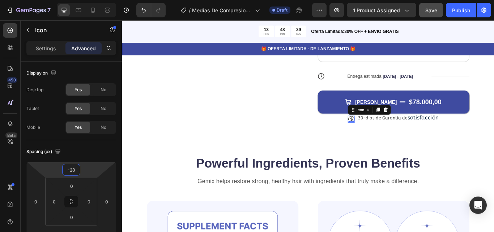
drag, startPoint x: 86, startPoint y: 167, endPoint x: 86, endPoint y: 172, distance: 5.1
click at [86, 0] on html "7 Version history / Medias De Compresion Anti [MEDICAL_DATA] Cremallera Draft P…" at bounding box center [247, 0] width 494 height 0
click at [88, 0] on html "7 Version history / Medias De Compresion Anti [MEDICAL_DATA] Cremallera Draft P…" at bounding box center [247, 0] width 494 height 0
click at [89, 0] on html "7 Version history / Medias De Compresion Anti [MEDICAL_DATA] Cremallera Draft P…" at bounding box center [247, 0] width 494 height 0
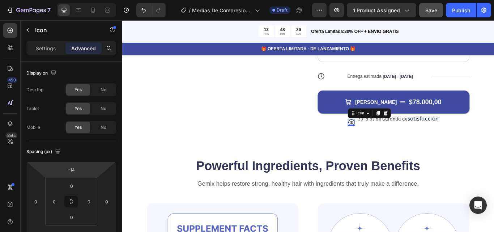
type input "-22"
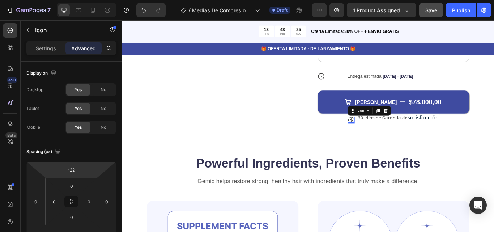
click at [90, 0] on html "7 Version history / Medias De Compresion Anti [MEDICAL_DATA] Cremallera Draft P…" at bounding box center [247, 0] width 494 height 0
click at [450, 138] on p "30-[PERSON_NAME] de Garantia de satisfacción" at bounding box center [445, 134] width 94 height 7
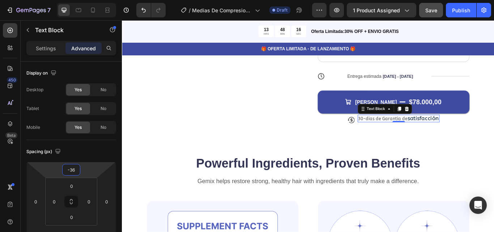
drag, startPoint x: 86, startPoint y: 172, endPoint x: 90, endPoint y: 169, distance: 4.4
click at [90, 0] on html "7 Version history / Medias De Compresion Anti [MEDICAL_DATA] Cremallera Draft P…" at bounding box center [247, 0] width 494 height 0
click at [89, 0] on html "7 Version history / Medias De Compresion Anti [MEDICAL_DATA] Cremallera Draft P…" at bounding box center [247, 0] width 494 height 0
type input "-26"
click at [81, 0] on html "7 Version history / Medias De Compresion Anti [MEDICAL_DATA] Cremallera Draft P…" at bounding box center [247, 0] width 494 height 0
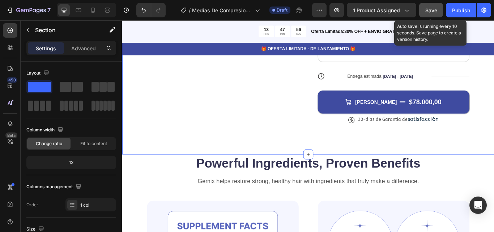
click at [432, 13] on span "Save" at bounding box center [431, 10] width 12 height 6
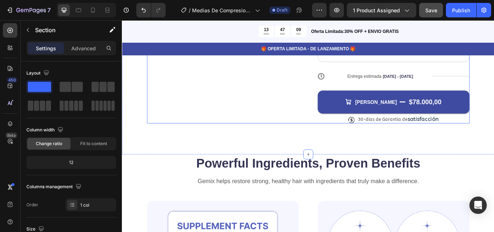
scroll to position [322, 0]
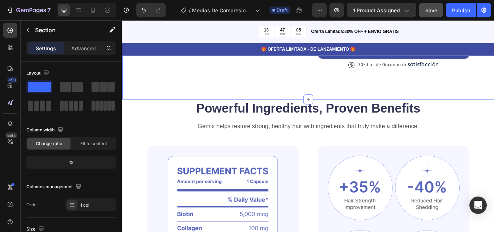
drag, startPoint x: 165, startPoint y: 107, endPoint x: 217, endPoint y: 121, distance: 53.1
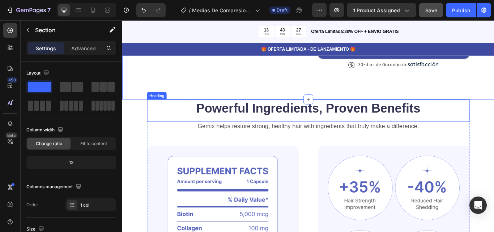
click at [477, 133] on h2 "Powerful Ingredients, Proven Benefits" at bounding box center [339, 123] width 376 height 20
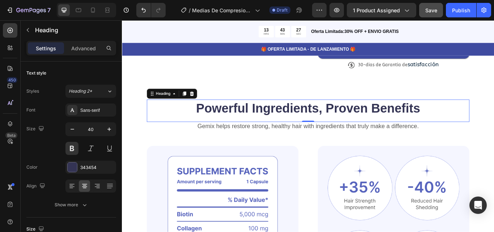
click at [474, 133] on h2 "Powerful Ingredients, Proven Benefits" at bounding box center [339, 123] width 376 height 20
click at [474, 132] on p "Powerful Ingredients, Proven Benefits" at bounding box center [339, 123] width 375 height 19
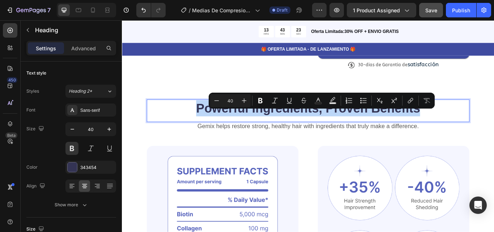
drag, startPoint x: 474, startPoint y: 135, endPoint x: 207, endPoint y: 135, distance: 266.9
click at [207, 132] on p "Powerful Ingredients, Proven Benefits" at bounding box center [339, 123] width 375 height 19
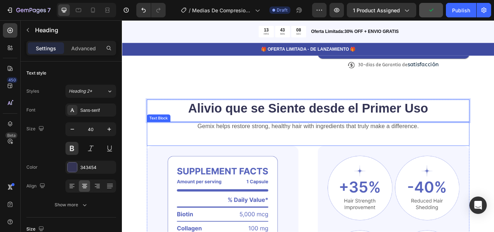
click at [455, 149] on p "Gemix helps restore strong, healthy hair with ingredients that truly make a dif…" at bounding box center [339, 144] width 375 height 9
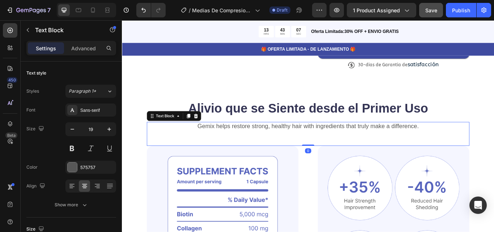
click at [471, 149] on p "Gemix helps restore strong, healthy hair with ingredients that truly make a dif…" at bounding box center [339, 144] width 375 height 9
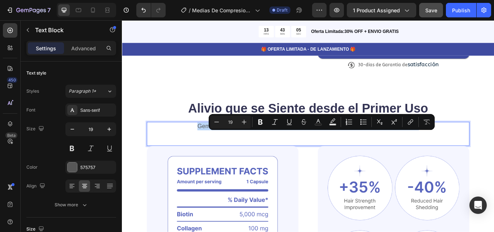
drag, startPoint x: 471, startPoint y: 154, endPoint x: 204, endPoint y: 157, distance: 267.3
click at [204, 149] on p "Gemix helps restore strong, healthy hair with ingredients that truly make a dif…" at bounding box center [339, 144] width 375 height 9
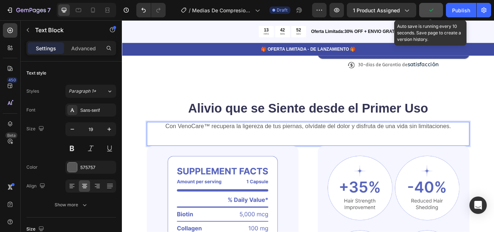
click at [432, 11] on icon "button" at bounding box center [431, 10] width 4 height 3
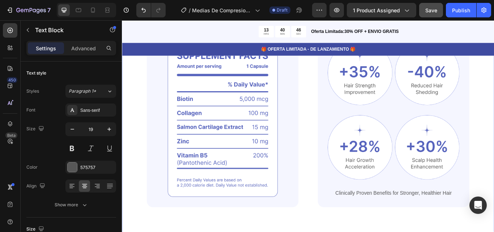
scroll to position [510, 0]
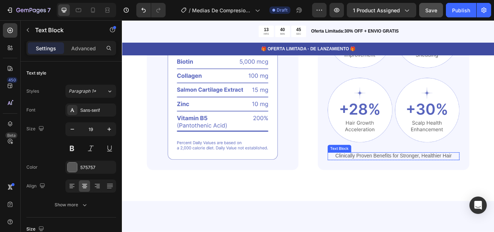
click at [425, 177] on p "Clinically Proven Benefits for Stronger, Healthier Hair" at bounding box center [438, 179] width 152 height 8
click at [494, 176] on p "Clinically Proven Benefits for Stronger, Healthier Hair" at bounding box center [438, 179] width 152 height 8
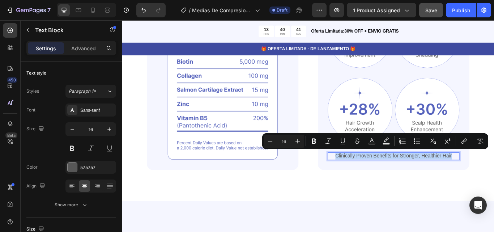
drag, startPoint x: 505, startPoint y: 176, endPoint x: 366, endPoint y: 179, distance: 138.9
click at [366, 179] on p "Clinically Proven Benefits for Stronger, Healthier Hair" at bounding box center [438, 179] width 152 height 8
copy p "Clinically Proven Benefits for Stronger, Healthier Hair"
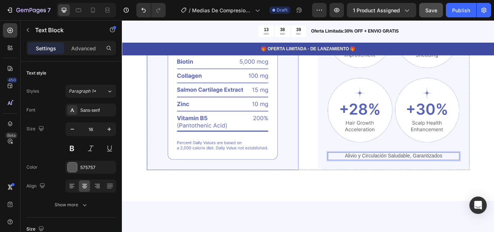
click at [210, 119] on img at bounding box center [239, 92] width 177 height 206
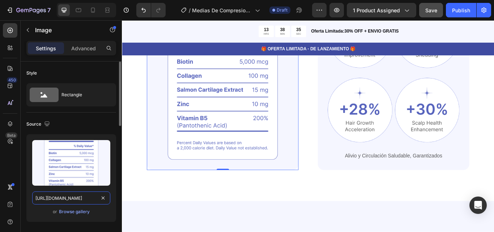
click at [58, 199] on input "[URL][DOMAIN_NAME]" at bounding box center [71, 197] width 78 height 13
click at [73, 203] on input "[URL][DOMAIN_NAME]" at bounding box center [71, 197] width 78 height 13
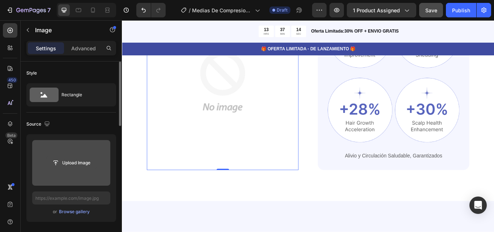
click at [78, 167] on input "file" at bounding box center [71, 163] width 50 height 12
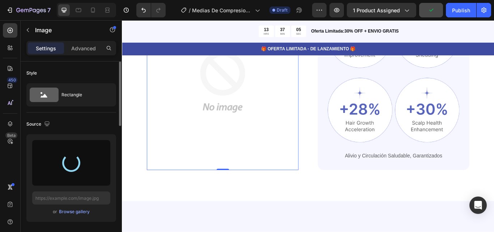
type input "[URL][DOMAIN_NAME]"
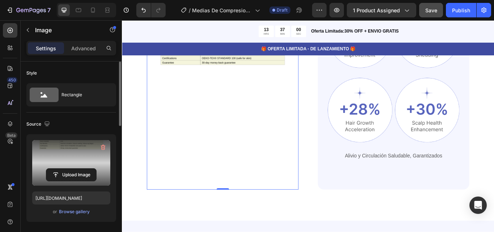
scroll to position [426, 0]
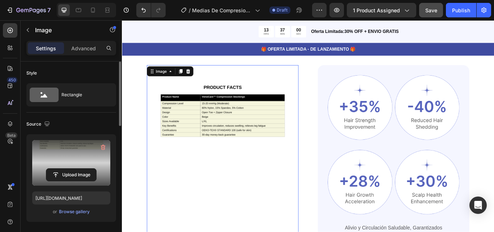
click at [215, 121] on img at bounding box center [239, 187] width 177 height 229
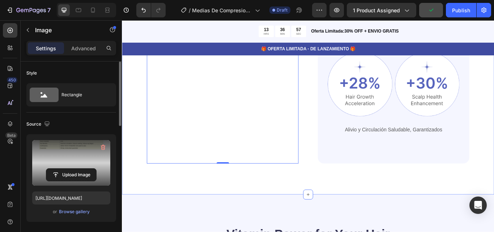
scroll to position [552, 0]
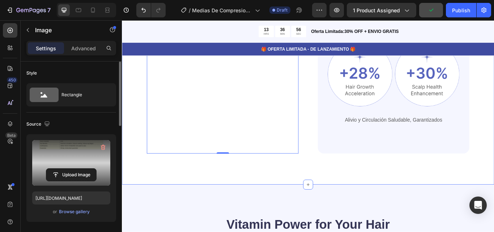
click at [239, 183] on div "Alivio que se Siente desde el Primer Uso Heading Con VenoCare™ recupera la lige…" at bounding box center [339, 52] width 434 height 319
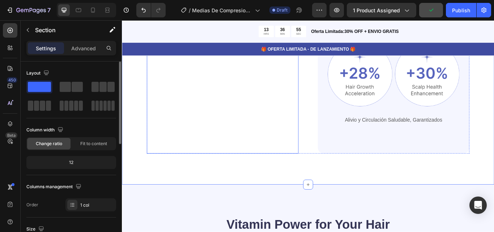
click at [245, 133] on img at bounding box center [239, 61] width 177 height 229
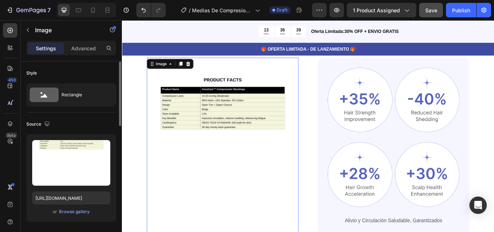
scroll to position [400, 0]
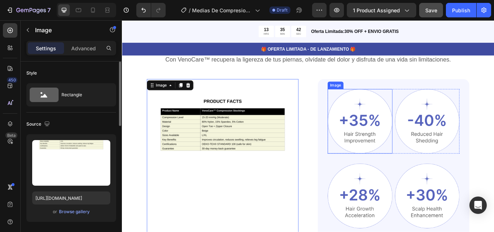
click at [392, 135] on img at bounding box center [400, 139] width 76 height 76
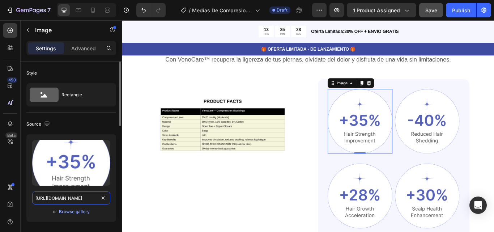
click at [80, 199] on input "[URL][DOMAIN_NAME]" at bounding box center [71, 197] width 78 height 13
click at [95, 199] on input "[URL][DOMAIN_NAME]" at bounding box center [71, 197] width 78 height 13
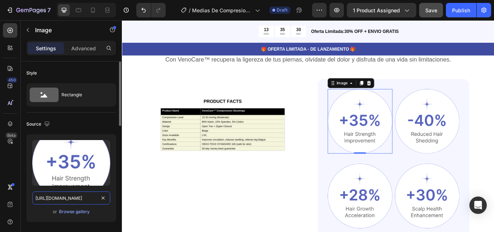
click at [35, 197] on input "[URL][DOMAIN_NAME]" at bounding box center [71, 197] width 78 height 13
drag, startPoint x: 35, startPoint y: 197, endPoint x: 107, endPoint y: 207, distance: 72.6
click at [107, 207] on div "Upload Image [URL][DOMAIN_NAME] or Browse gallery" at bounding box center [71, 178] width 90 height 88
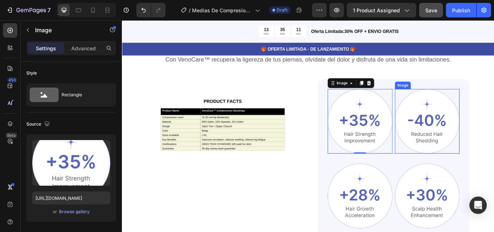
click at [455, 143] on img at bounding box center [478, 139] width 76 height 76
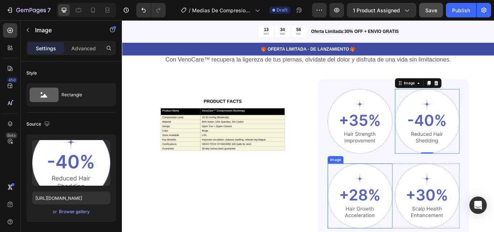
click at [407, 225] on img at bounding box center [400, 225] width 76 height 76
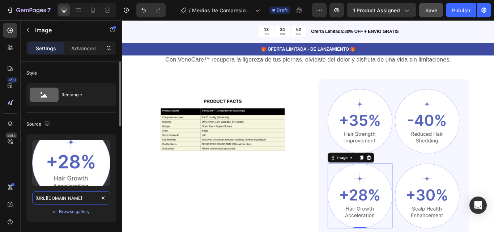
click at [33, 198] on input "[URL][DOMAIN_NAME]" at bounding box center [71, 197] width 78 height 13
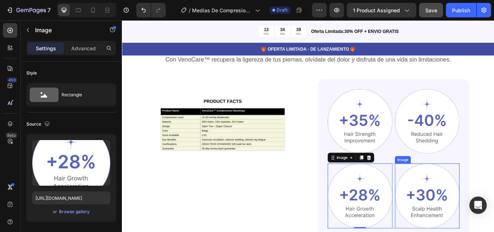
click at [476, 230] on img at bounding box center [478, 225] width 76 height 76
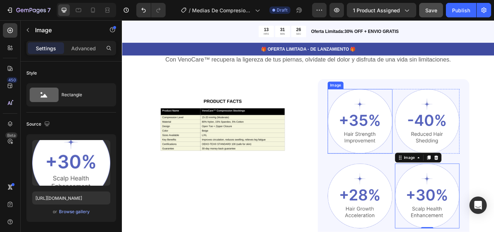
click at [400, 146] on img at bounding box center [400, 139] width 76 height 76
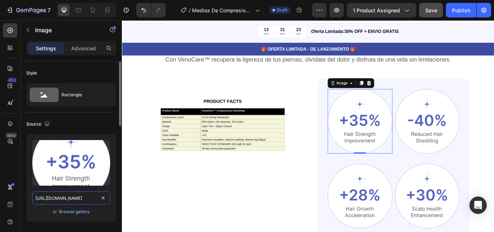
click at [82, 198] on input "[URL][DOMAIN_NAME]" at bounding box center [71, 197] width 78 height 13
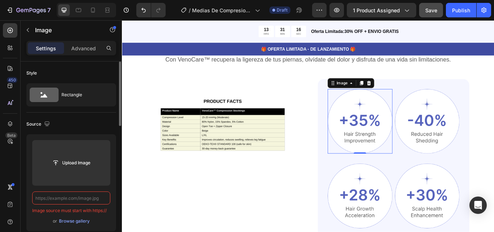
click at [72, 198] on input "text" at bounding box center [71, 197] width 78 height 13
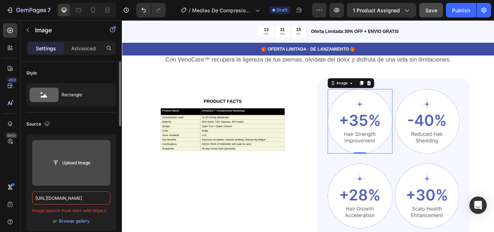
click at [83, 161] on input "file" at bounding box center [71, 163] width 50 height 12
click at [75, 164] on input "file" at bounding box center [71, 163] width 50 height 12
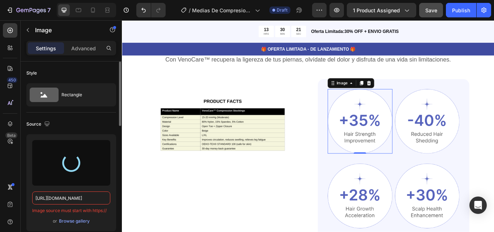
type input "[URL][DOMAIN_NAME]"
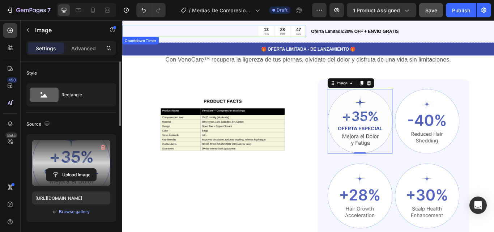
click at [251, 36] on div "13 HRS 28 MIN 47 SEC" at bounding box center [229, 33] width 214 height 13
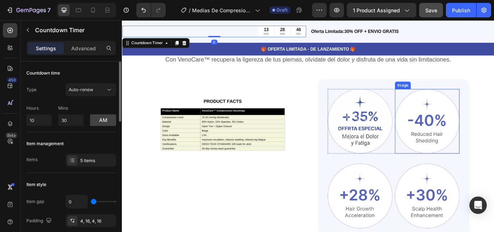
click at [454, 140] on img at bounding box center [478, 139] width 76 height 76
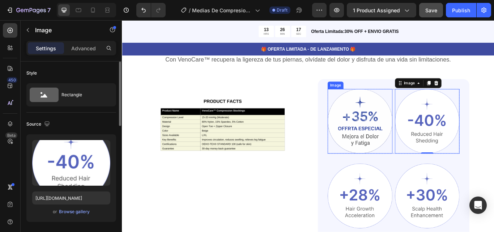
click at [387, 159] on img at bounding box center [400, 139] width 76 height 76
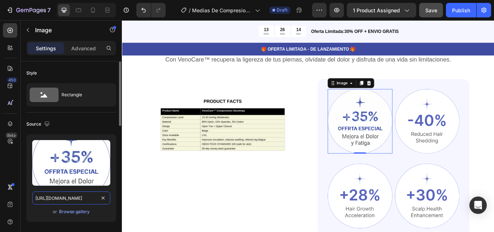
click at [67, 200] on input "[URL][DOMAIN_NAME]" at bounding box center [71, 197] width 78 height 13
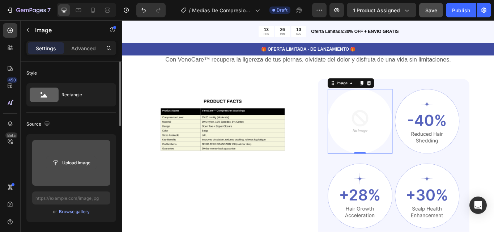
click at [76, 164] on input "file" at bounding box center [71, 163] width 50 height 12
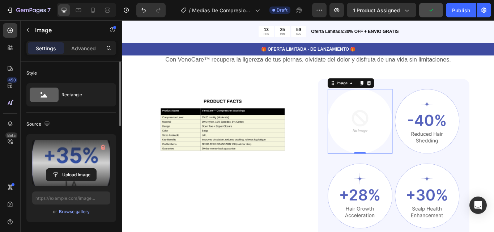
type input "[URL][DOMAIN_NAME]"
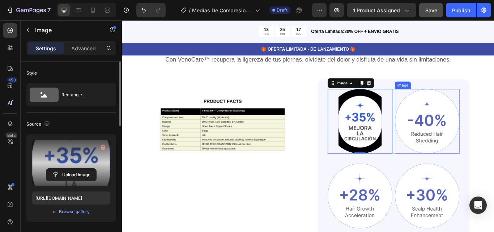
click at [491, 154] on img at bounding box center [478, 139] width 76 height 76
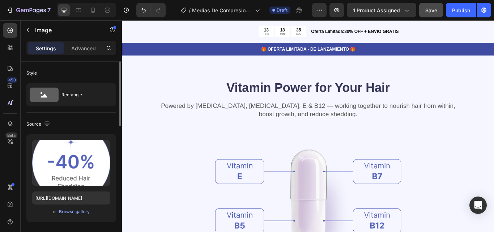
scroll to position [669, 0]
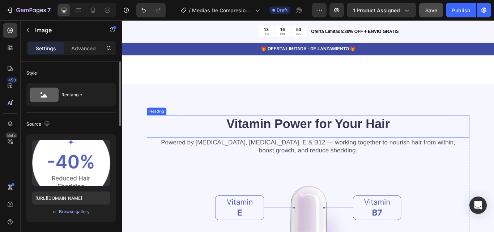
click at [286, 133] on h2 "Vitamin Power for Your Hair" at bounding box center [339, 141] width 376 height 20
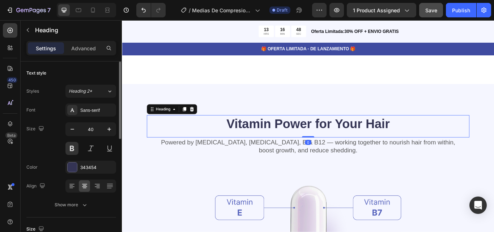
click at [441, 138] on h2 "Vitamin Power for Your Hair" at bounding box center [339, 141] width 376 height 20
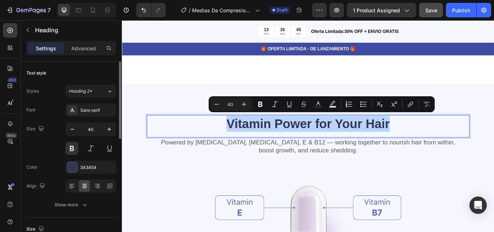
drag, startPoint x: 441, startPoint y: 138, endPoint x: 243, endPoint y: 136, distance: 197.5
click at [243, 136] on p "Vitamin Power for Your Hair" at bounding box center [339, 141] width 375 height 19
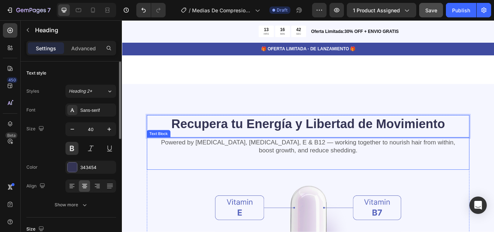
click at [402, 166] on p "Powered by [MEDICAL_DATA], [MEDICAL_DATA], E & B12 — working together to nouris…" at bounding box center [339, 167] width 375 height 19
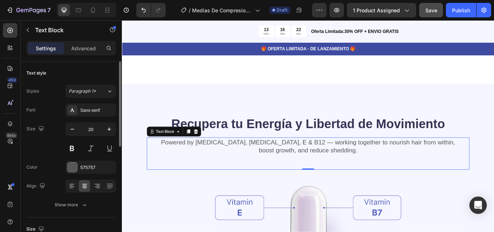
click at [392, 170] on p "Powered by [MEDICAL_DATA], [MEDICAL_DATA], E & B12 — working together to nouris…" at bounding box center [339, 167] width 375 height 19
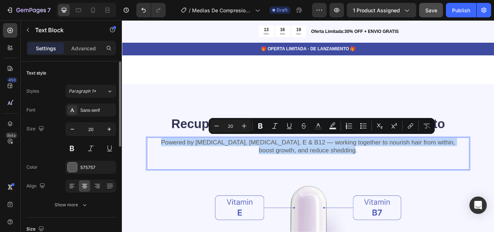
drag, startPoint x: 384, startPoint y: 168, endPoint x: 196, endPoint y: 158, distance: 188.7
click at [196, 158] on p "Powered by [MEDICAL_DATA], [MEDICAL_DATA], E & B12 — working together to nouris…" at bounding box center [339, 167] width 375 height 19
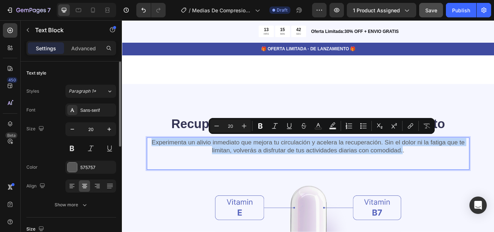
drag, startPoint x: 446, startPoint y: 168, endPoint x: 153, endPoint y: 159, distance: 293.5
click at [153, 159] on p "Experimenta un alivio inmediato que mejora tu circulación y acelera la recupera…" at bounding box center [339, 167] width 375 height 19
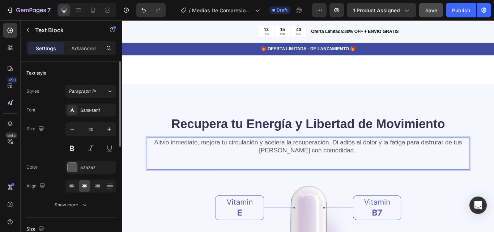
click at [394, 168] on p "Alivio inmediato, mejora tu circulación y acelera la recuperación. Di adiós al …" at bounding box center [339, 167] width 375 height 19
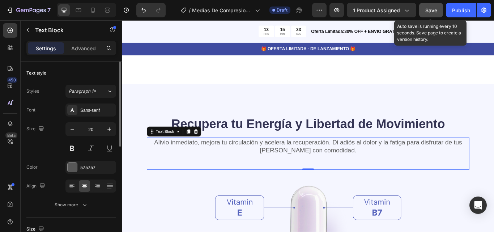
click at [430, 10] on span "Save" at bounding box center [431, 10] width 12 height 6
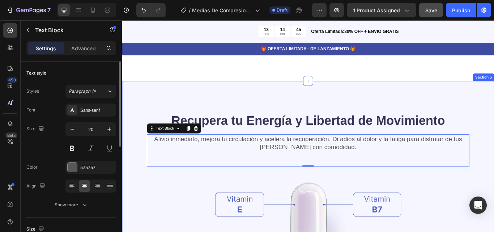
scroll to position [805, 0]
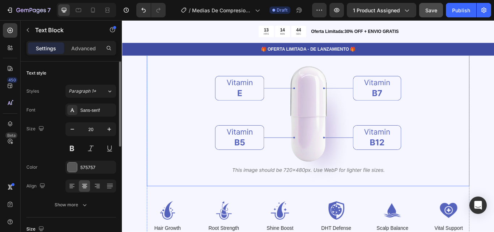
click at [347, 126] on img at bounding box center [338, 134] width 217 height 158
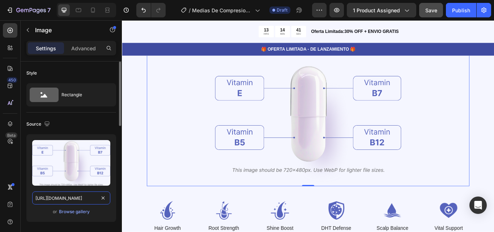
click at [57, 199] on input "[URL][DOMAIN_NAME]" at bounding box center [71, 197] width 78 height 13
